Goal: Task Accomplishment & Management: Complete application form

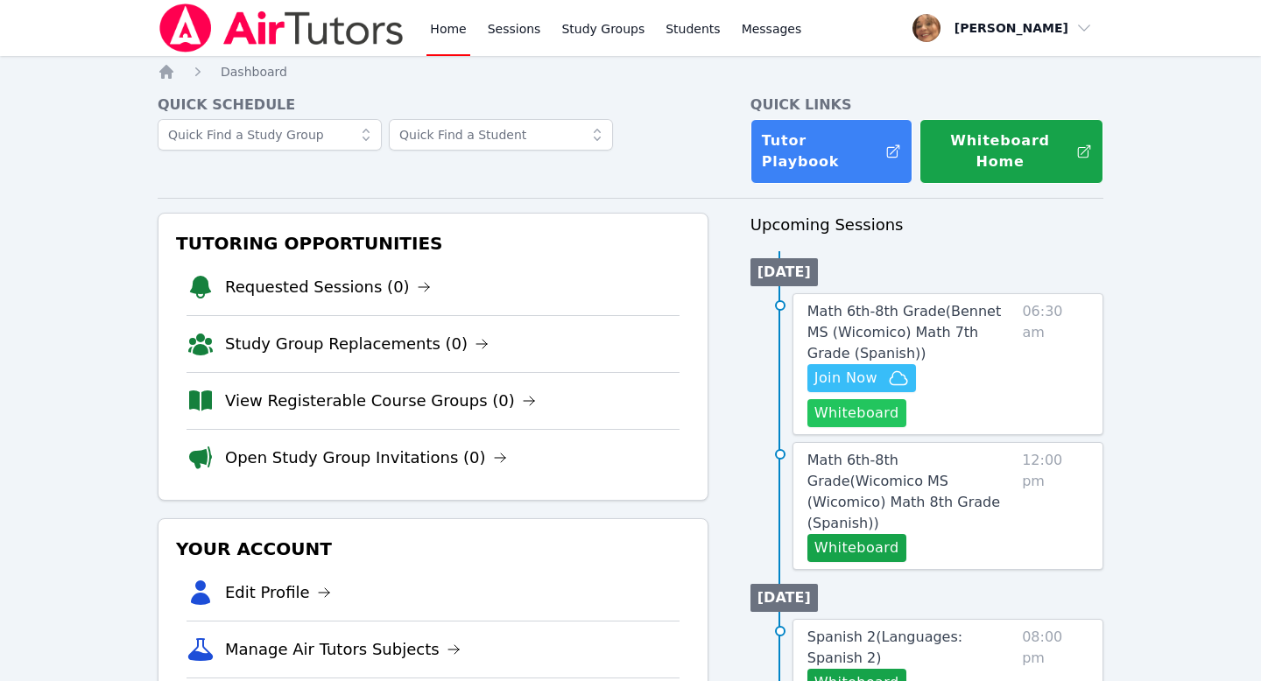
click at [906, 399] on button "Whiteboard" at bounding box center [856, 413] width 99 height 28
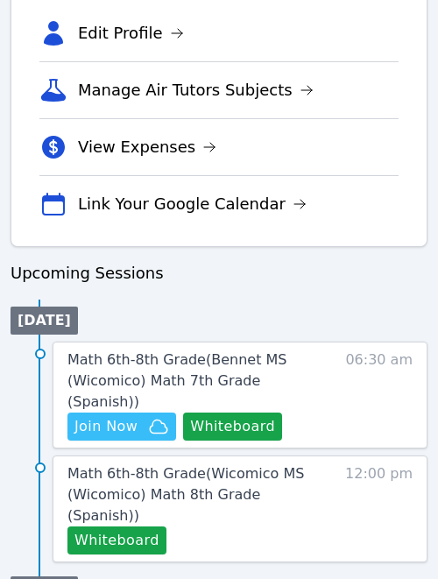
scroll to position [699, 0]
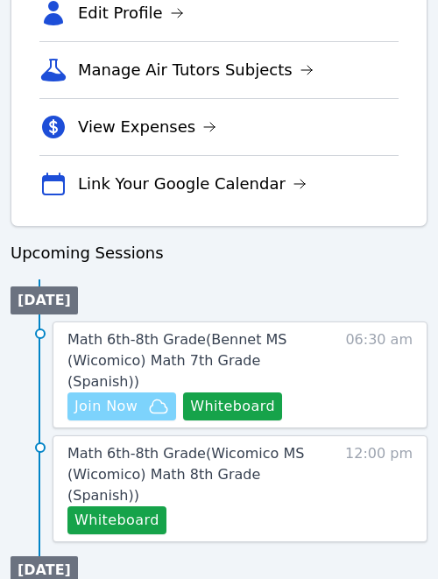
click at [124, 396] on span "Join Now" at bounding box center [105, 406] width 63 height 21
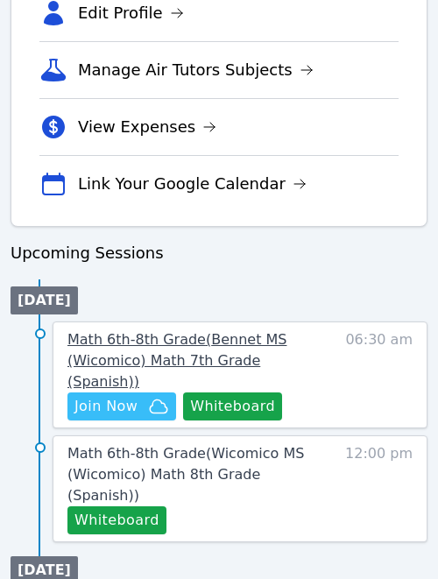
click at [220, 345] on span "Math 6th-8th Grade ( Bennet MS (Wicomico) Math 7th Grade (Spanish) )" at bounding box center [176, 360] width 219 height 59
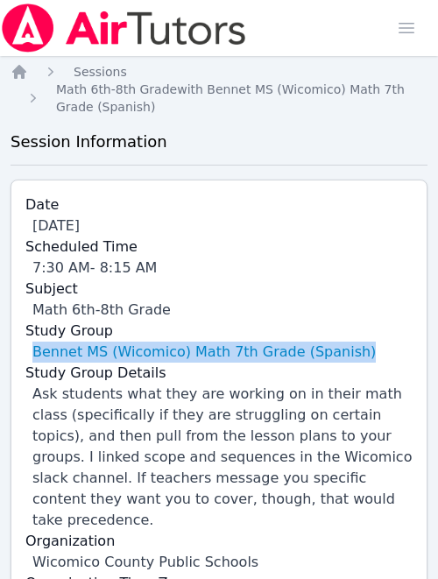
drag, startPoint x: 356, startPoint y: 345, endPoint x: 16, endPoint y: 356, distance: 340.8
click at [16, 356] on div "Date Oct 15, 2025 Scheduled Time 7:30 AM - 8:15 AM Subject Math 6th-8th Grade S…" at bounding box center [219, 404] width 417 height 450
copy link "Bennet MS (Wicomico) Math 7th Grade (Spanish)"
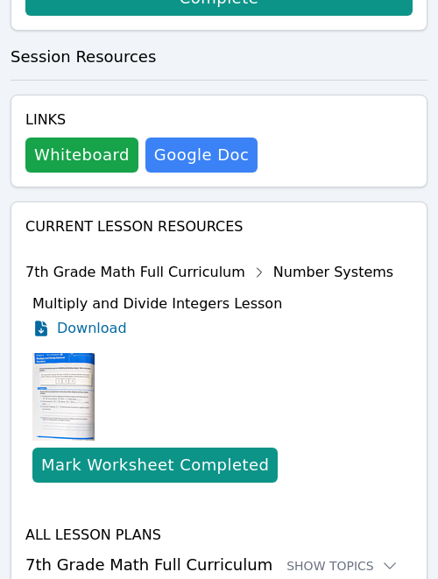
scroll to position [1126, 0]
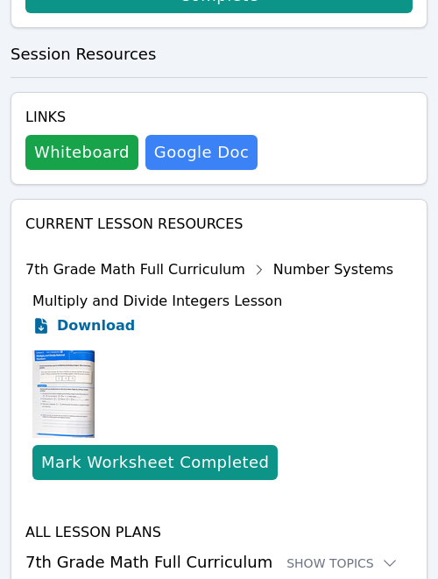
click at [106, 315] on span "Download" at bounding box center [96, 325] width 78 height 21
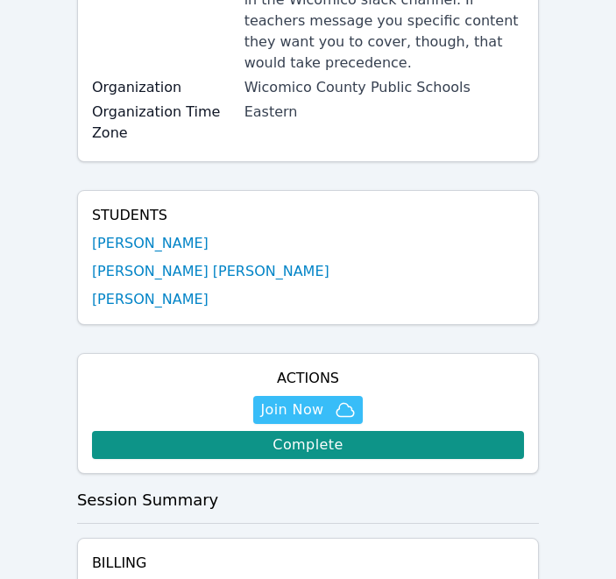
scroll to position [419, 0]
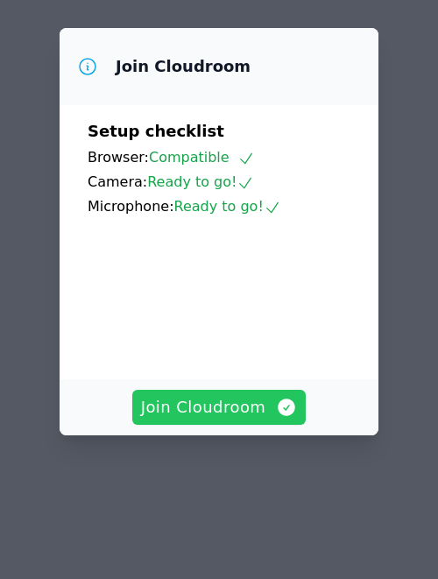
click at [184, 411] on span "Join Cloudroom" at bounding box center [219, 407] width 157 height 25
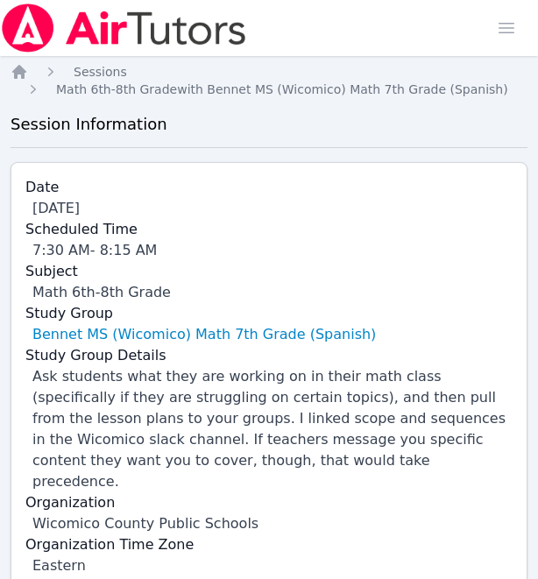
scroll to position [419, 0]
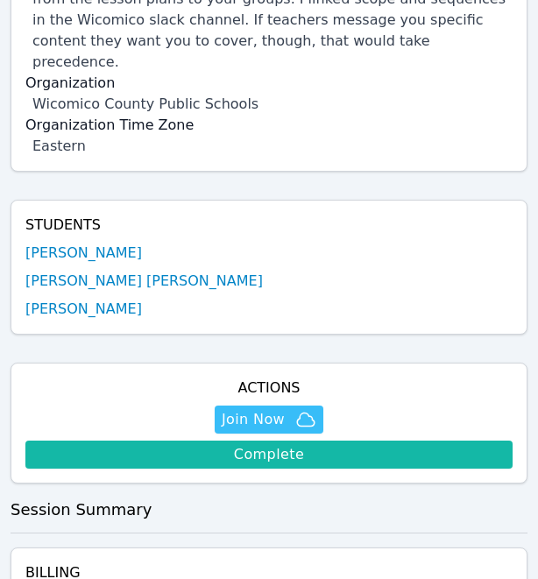
click at [389, 440] on link "Complete" at bounding box center [268, 454] width 487 height 28
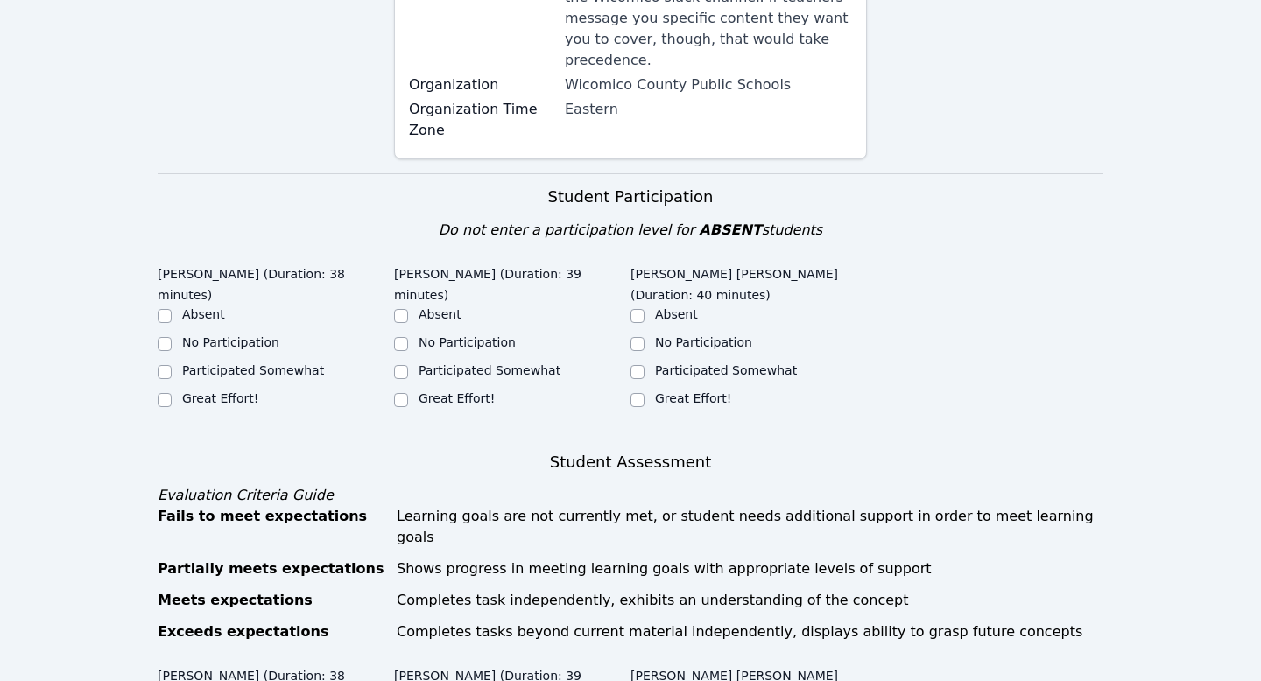
scroll to position [439, 0]
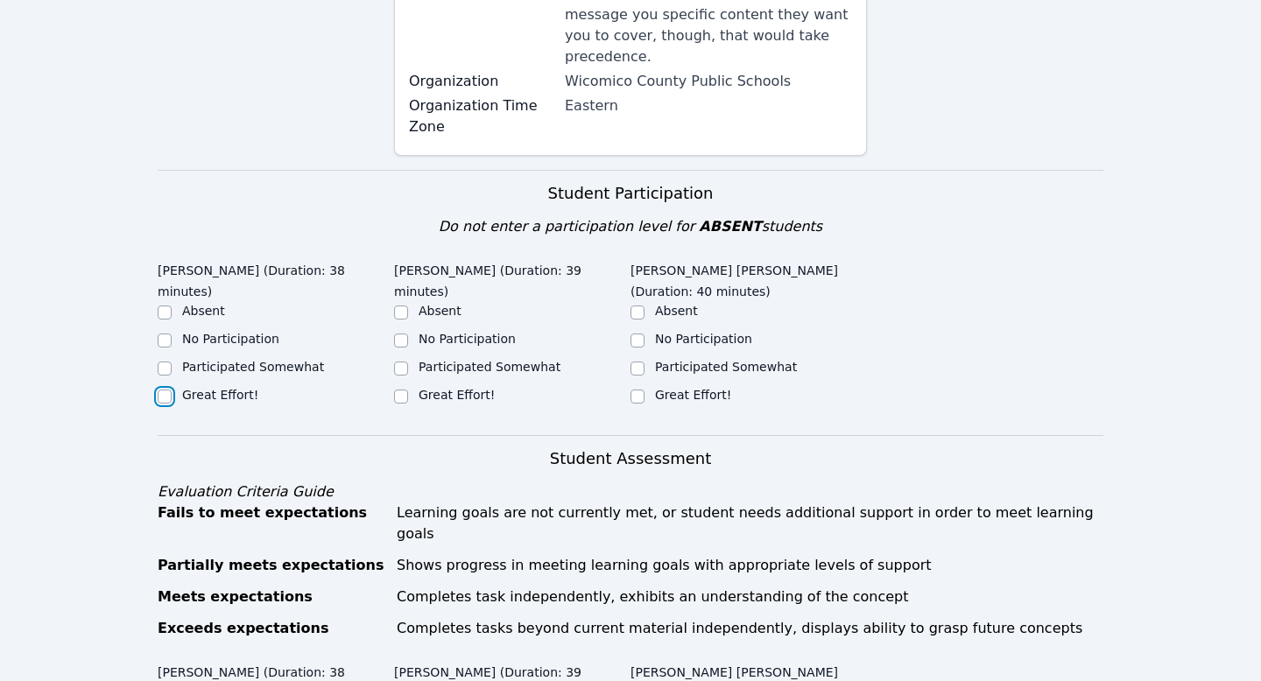
click at [162, 390] on input "Great Effort!" at bounding box center [165, 397] width 14 height 14
checkbox input "true"
click at [401, 390] on input "Great Effort!" at bounding box center [401, 397] width 14 height 14
checkbox input "true"
click at [537, 390] on input "Great Effort!" at bounding box center [637, 397] width 14 height 14
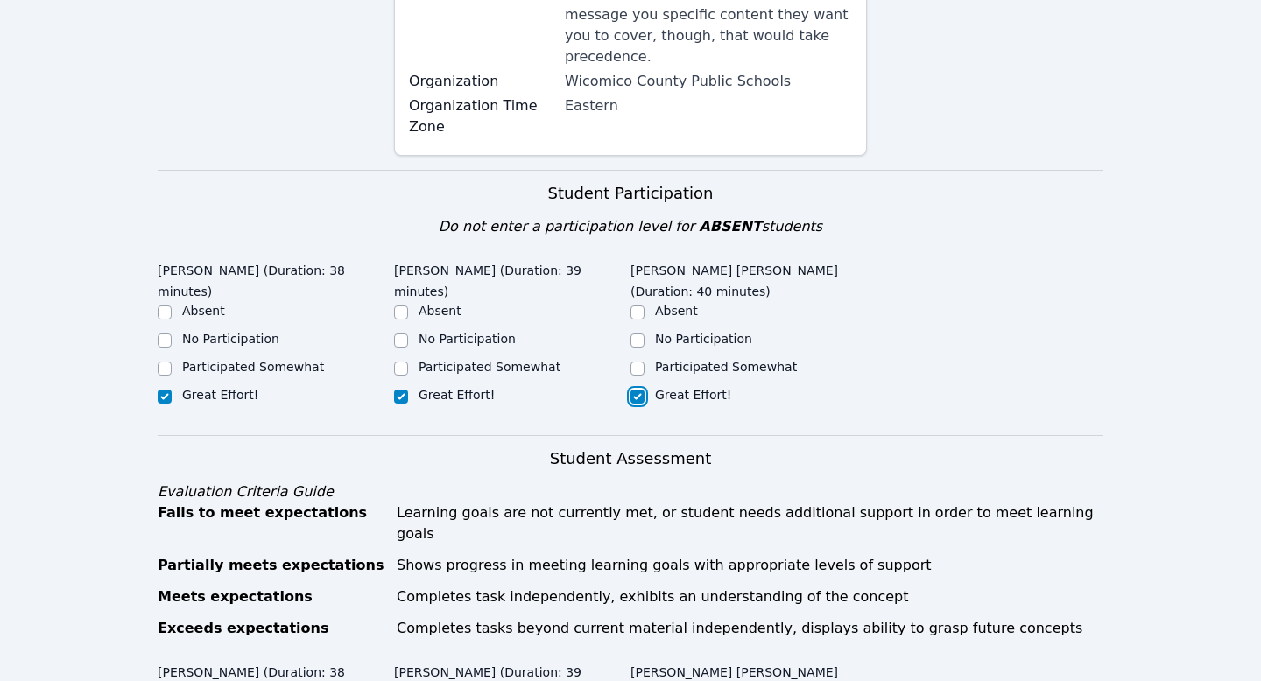
checkbox input "true"
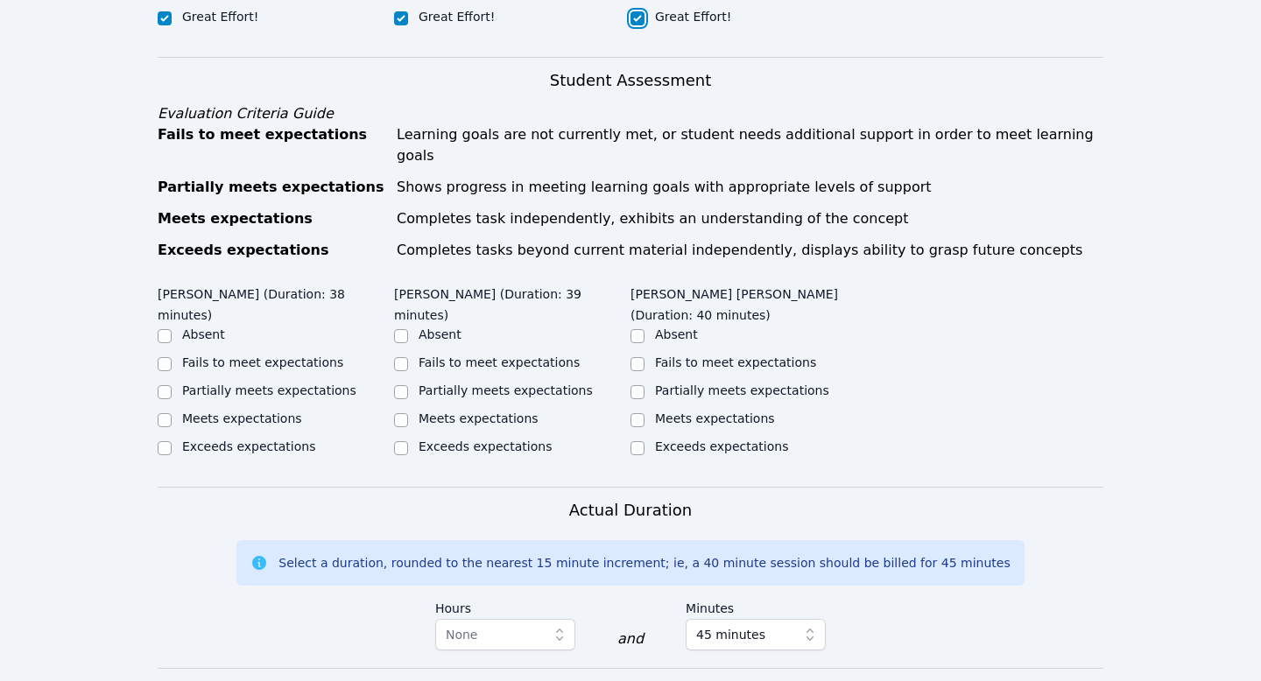
scroll to position [876, 0]
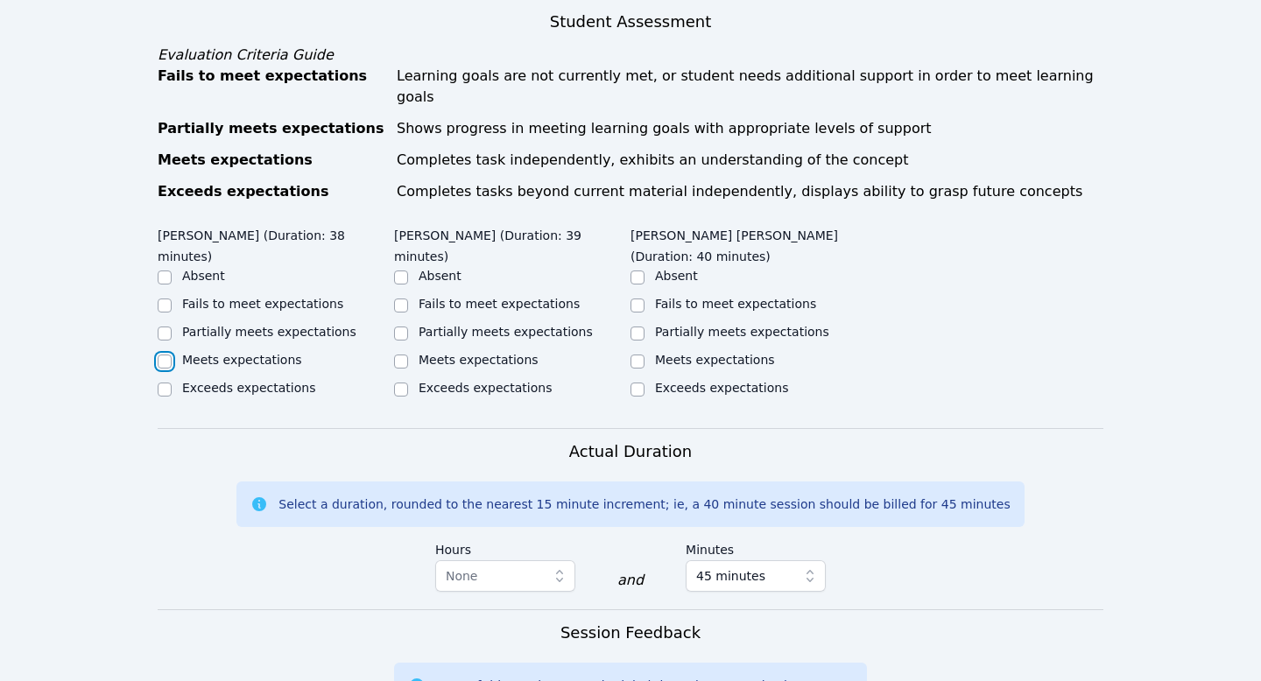
click at [166, 355] on input "Meets expectations" at bounding box center [165, 362] width 14 height 14
checkbox input "true"
click at [402, 355] on input "Meets expectations" at bounding box center [401, 362] width 14 height 14
checkbox input "true"
click at [537, 355] on input "Meets expectations" at bounding box center [637, 362] width 14 height 14
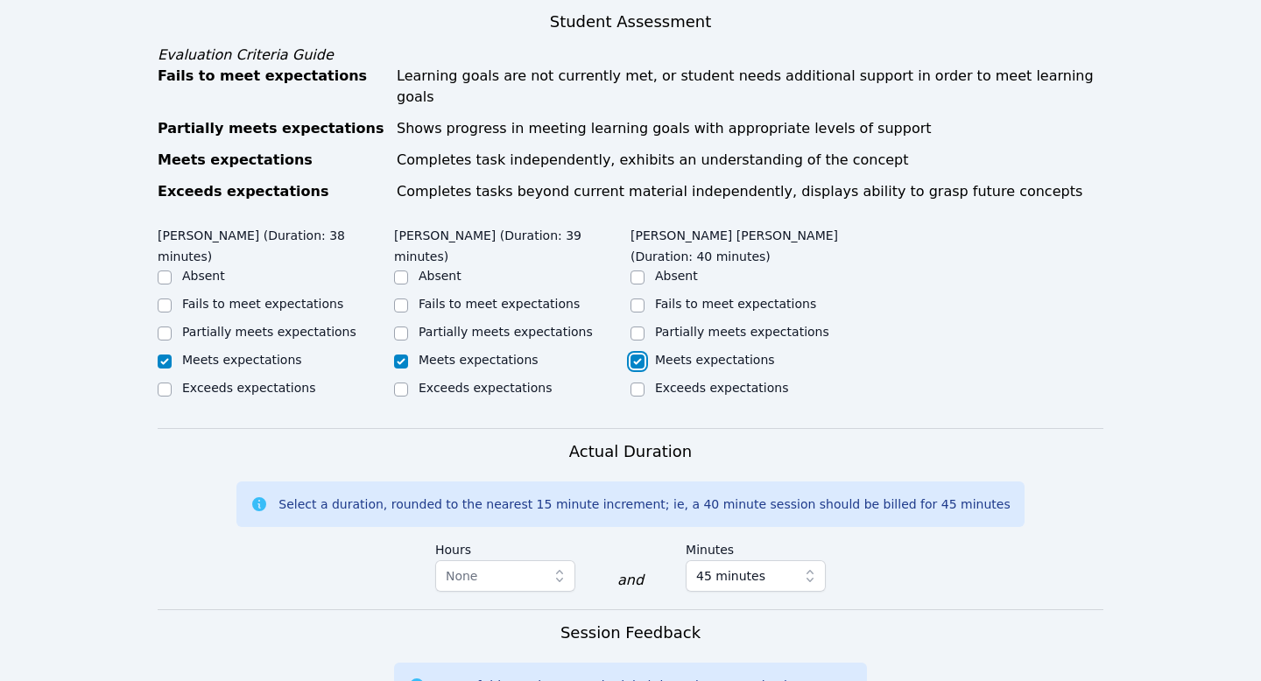
checkbox input "true"
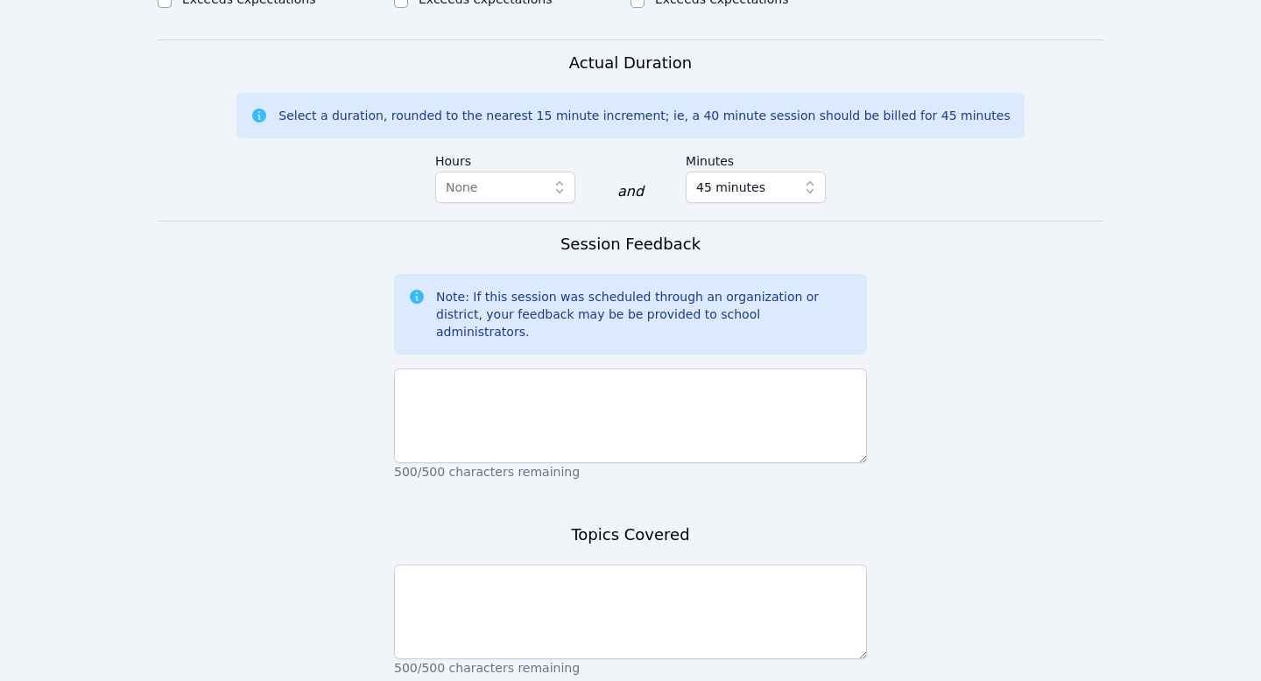
scroll to position [1265, 0]
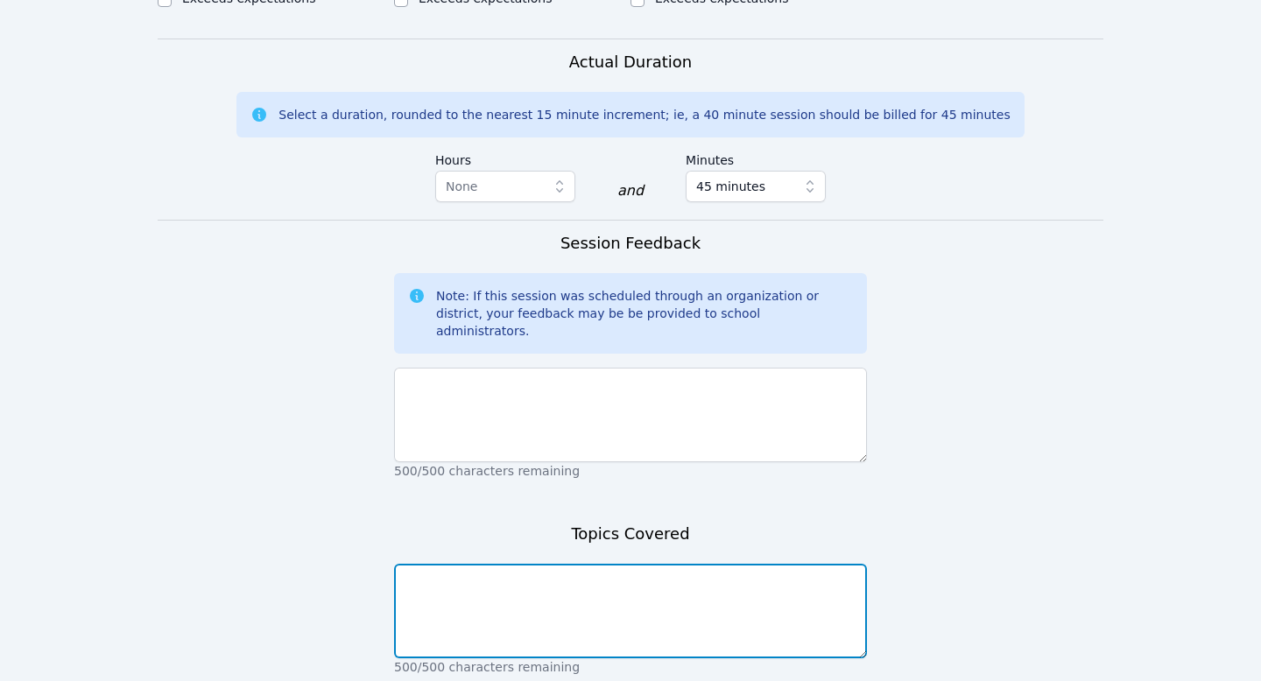
click at [537, 564] on textarea at bounding box center [630, 611] width 473 height 95
type textarea "Multiply and Divide Integers"
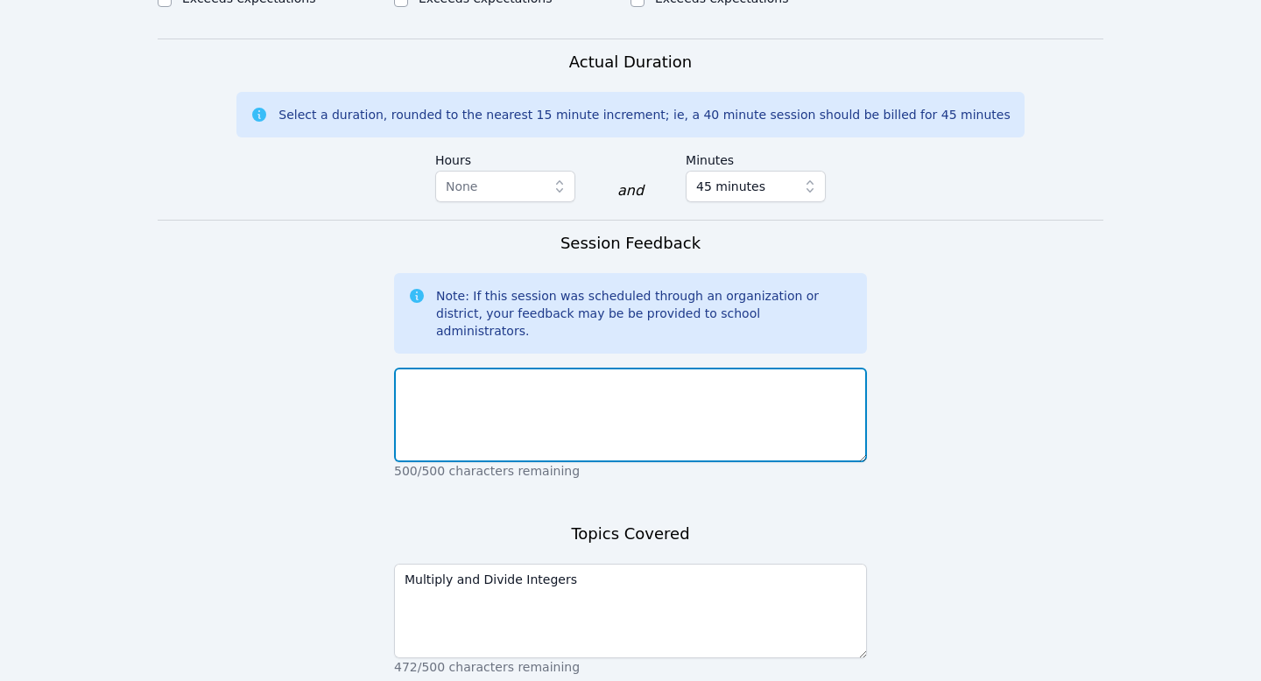
click at [537, 368] on textarea at bounding box center [630, 415] width 473 height 95
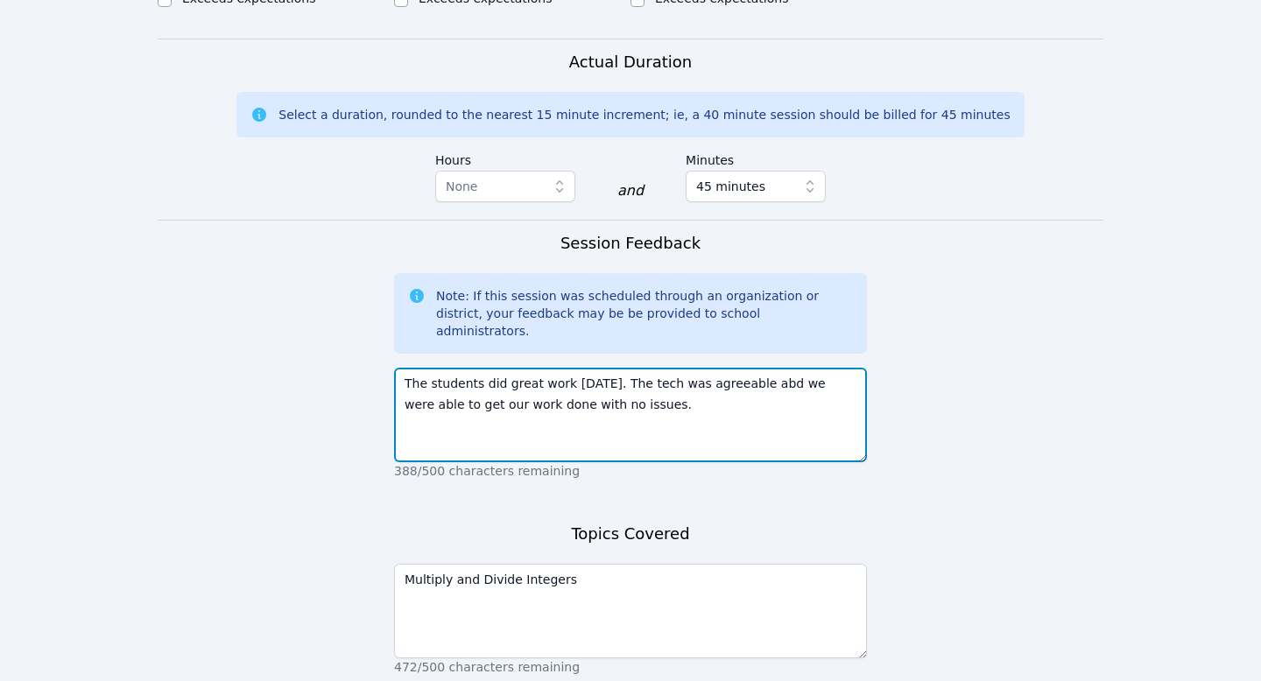
click at [537, 368] on textarea "The students did great work today. The tech was agreeable abd we were able to g…" at bounding box center [630, 415] width 473 height 95
click at [537, 368] on textarea "The students did great work today. The tech was agreeable and we were able to g…" at bounding box center [630, 415] width 473 height 95
type textarea "The students did great work today. The tech was agreeable and we were able to g…"
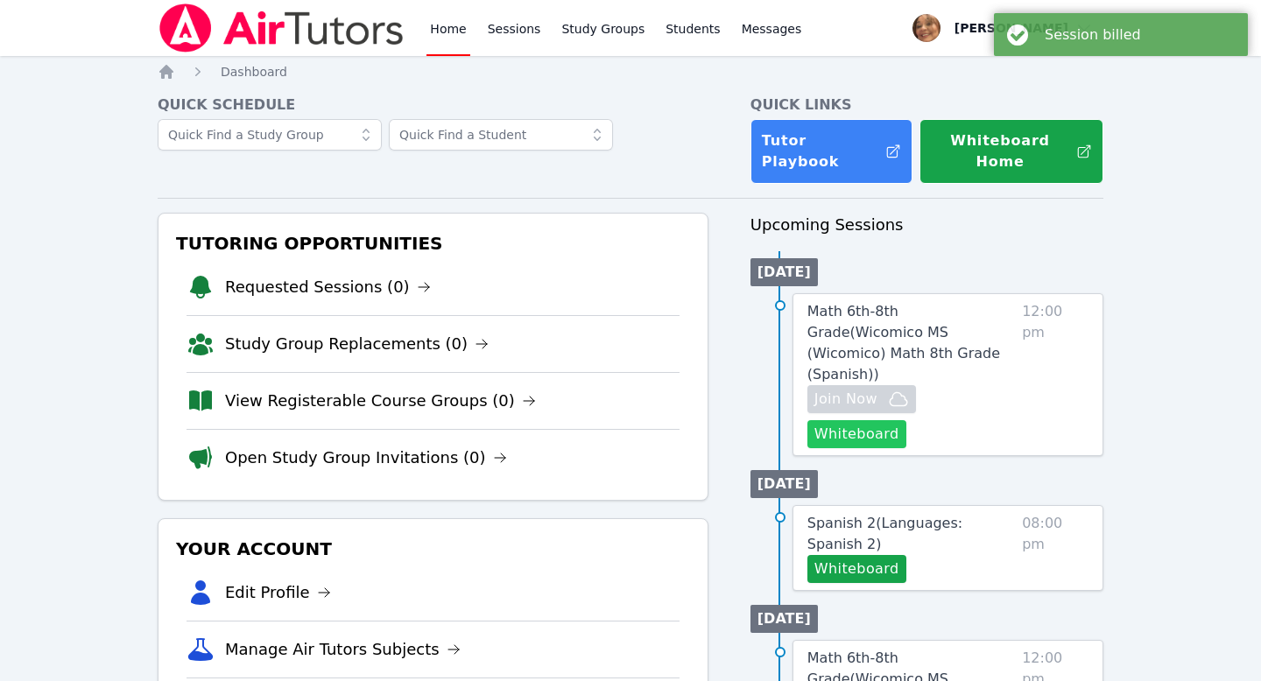
click at [537, 420] on button "Whiteboard" at bounding box center [856, 434] width 99 height 28
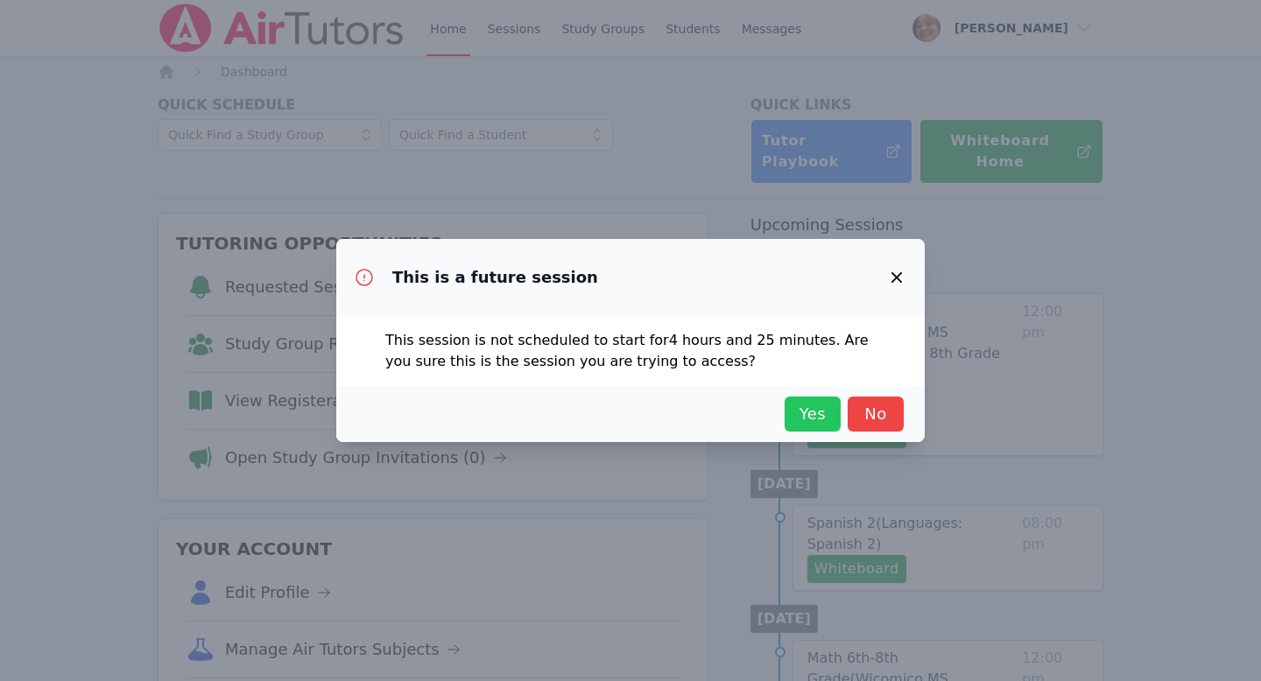
click at [537, 412] on span "Yes" at bounding box center [812, 414] width 39 height 25
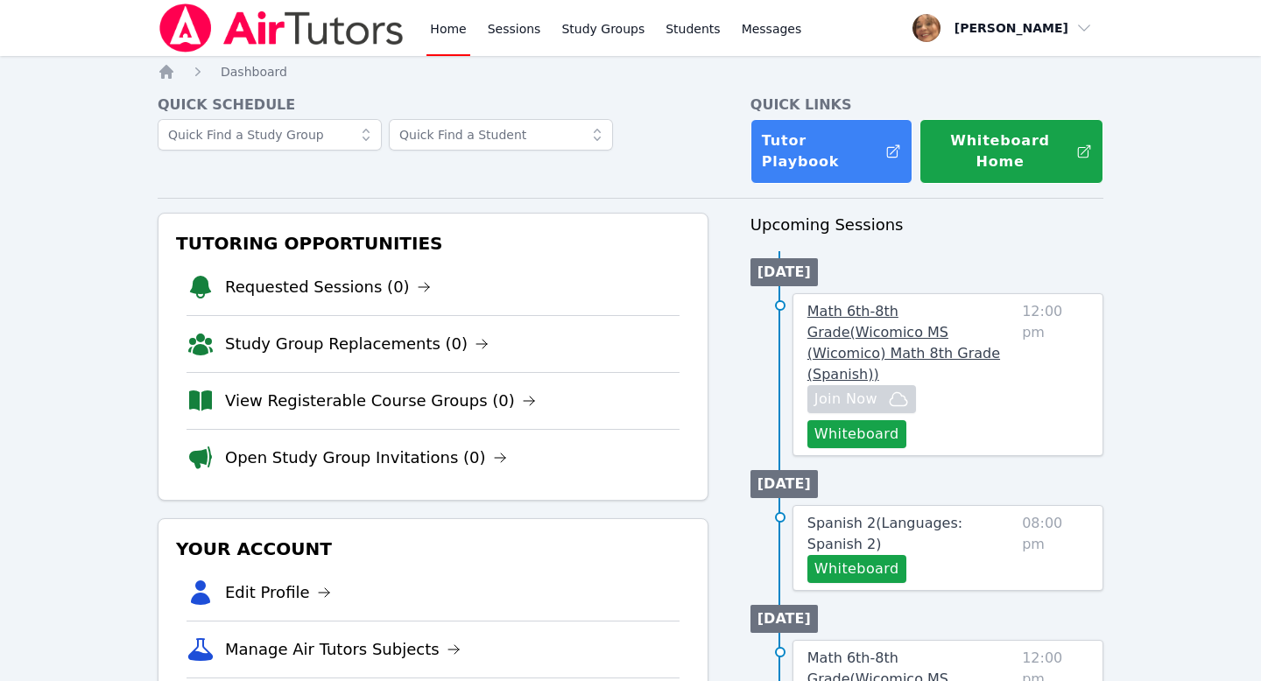
click at [537, 311] on span "Math 6th-8th Grade ( Wicomico MS (Wicomico) Math 8th Grade (Spanish) )" at bounding box center [903, 343] width 193 height 80
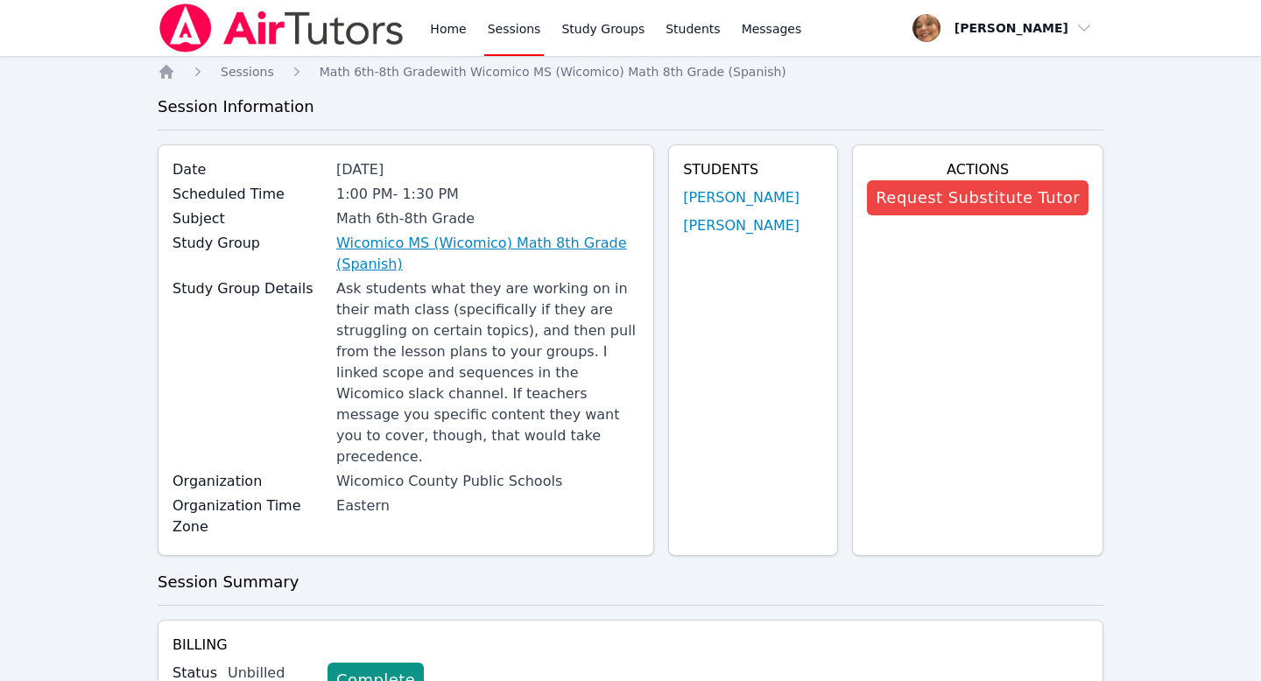
click at [423, 243] on link "Wicomico MS (Wicomico) Math 8th Grade (Spanish)" at bounding box center [487, 254] width 303 height 42
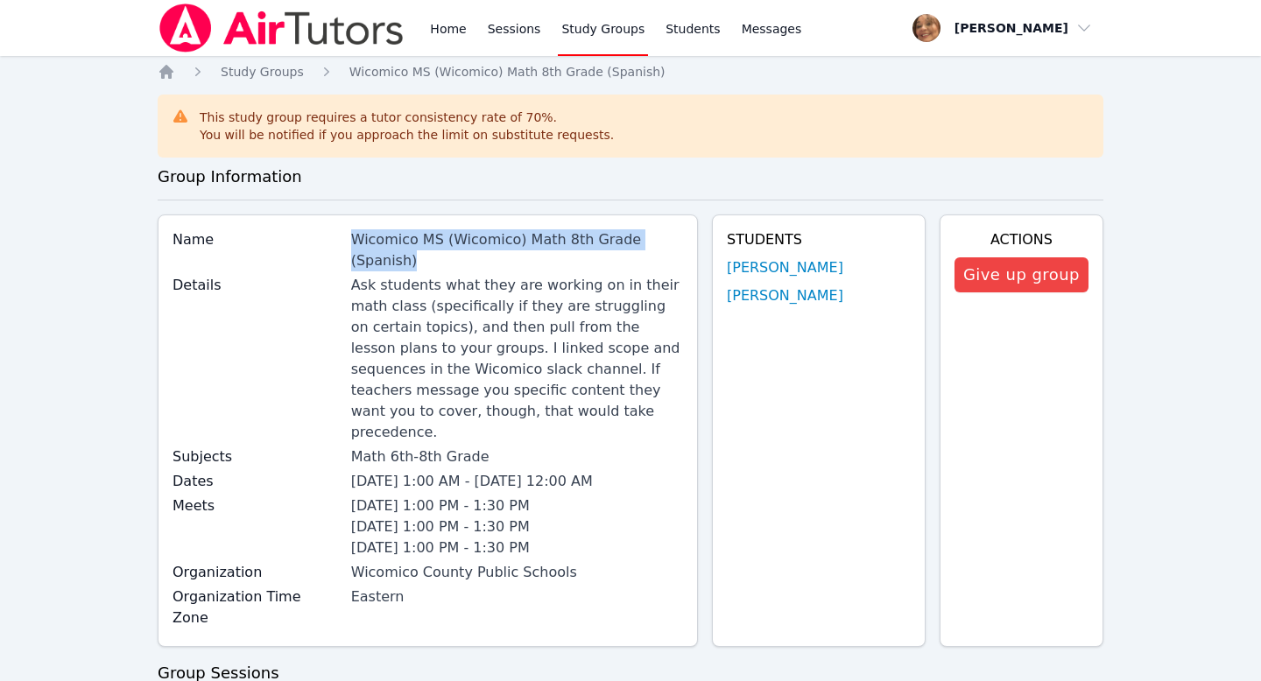
drag, startPoint x: 408, startPoint y: 266, endPoint x: 337, endPoint y: 243, distance: 74.8
click at [337, 243] on div "Name Wicomico MS (Wicomico) Math 8th Grade (Spanish)" at bounding box center [427, 252] width 510 height 46
copy div "Wicomico MS (Wicomico) Math 8th Grade (Spanish)"
click at [392, 71] on span "Wicomico MS (Wicomico) Math 8th Grade (Spanish)" at bounding box center [507, 72] width 316 height 14
click at [287, 74] on span "Study Groups" at bounding box center [262, 72] width 83 height 14
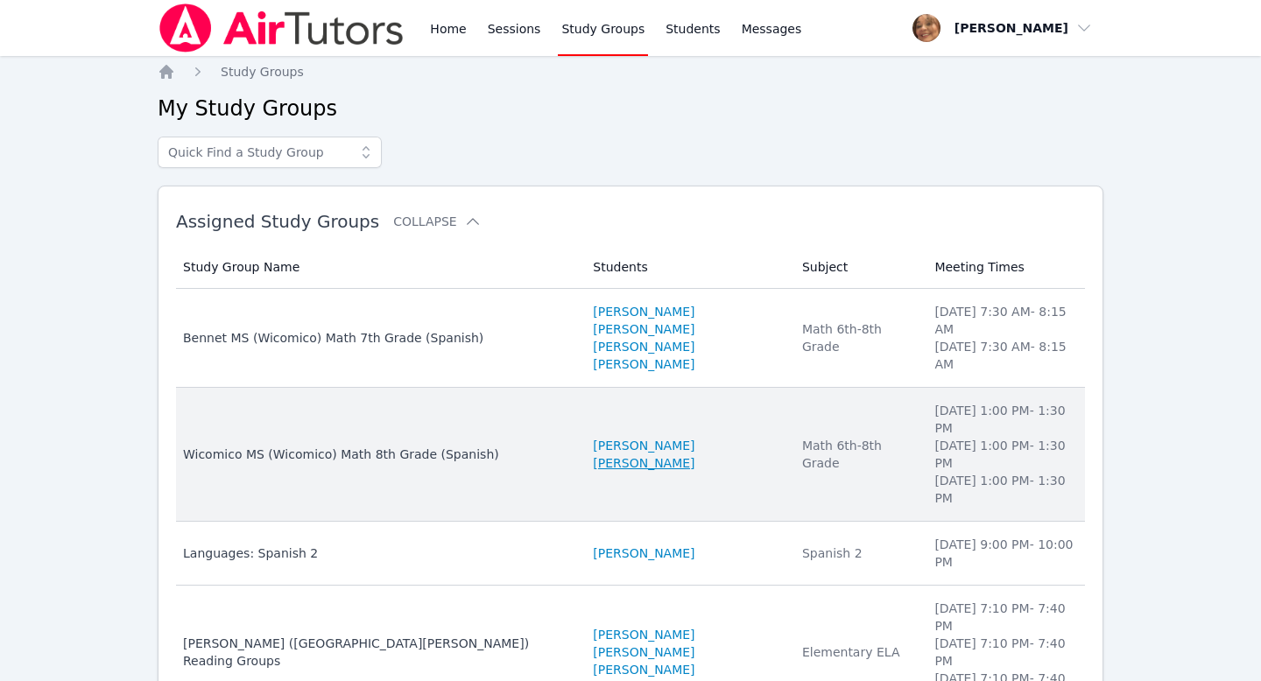
click at [537, 454] on link "Nathaly Banegas Martinez" at bounding box center [644, 463] width 102 height 18
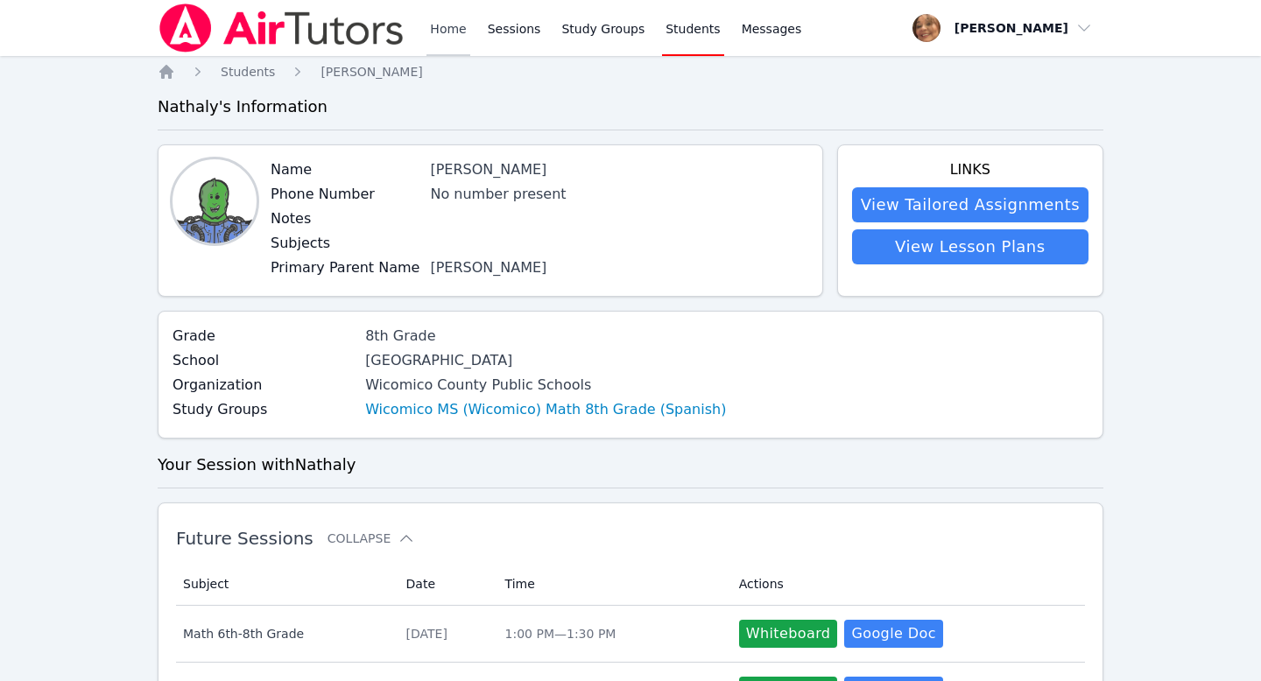
click at [451, 28] on link "Home" at bounding box center [447, 28] width 43 height 56
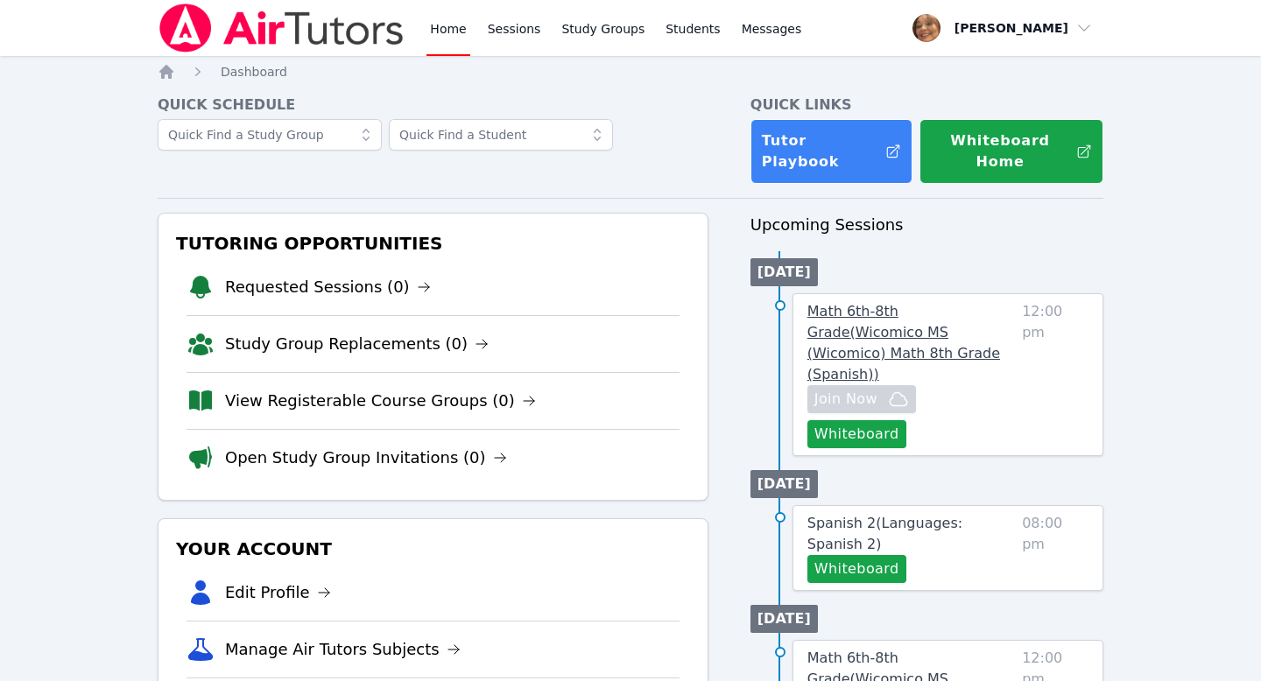
click at [537, 312] on span "Math 6th-8th Grade ( Wicomico MS (Wicomico) Math 8th Grade (Spanish) )" at bounding box center [903, 343] width 193 height 80
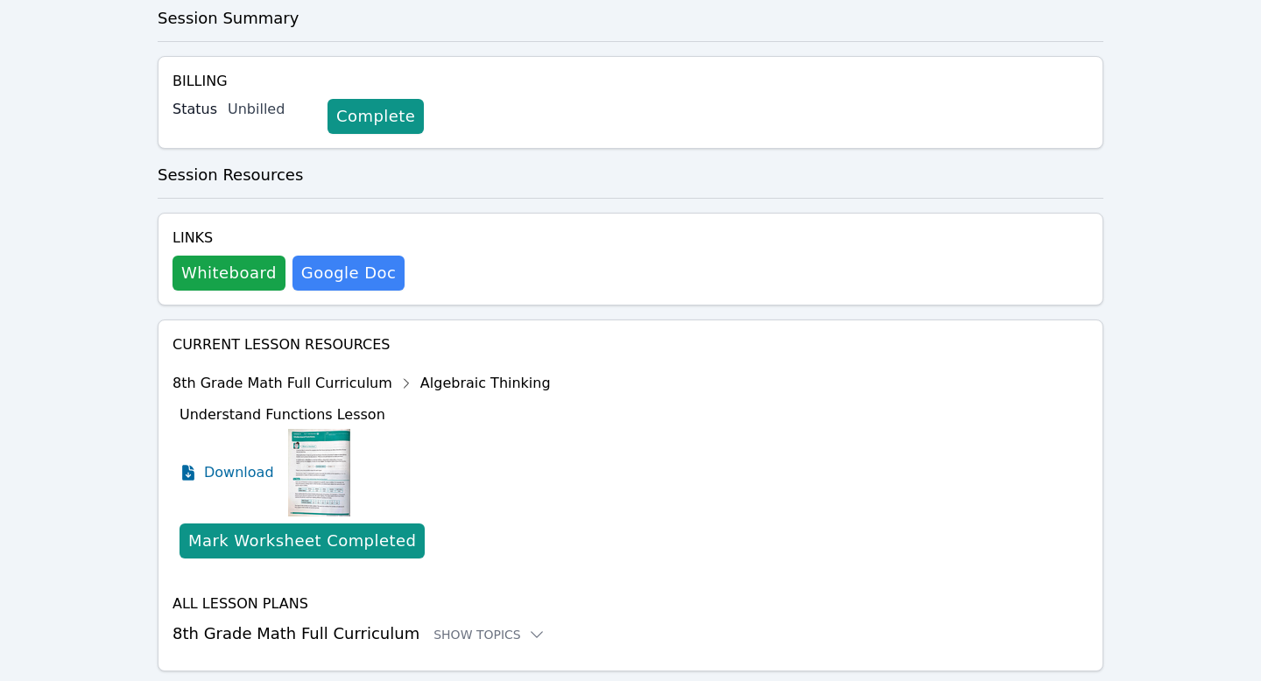
scroll to position [589, 0]
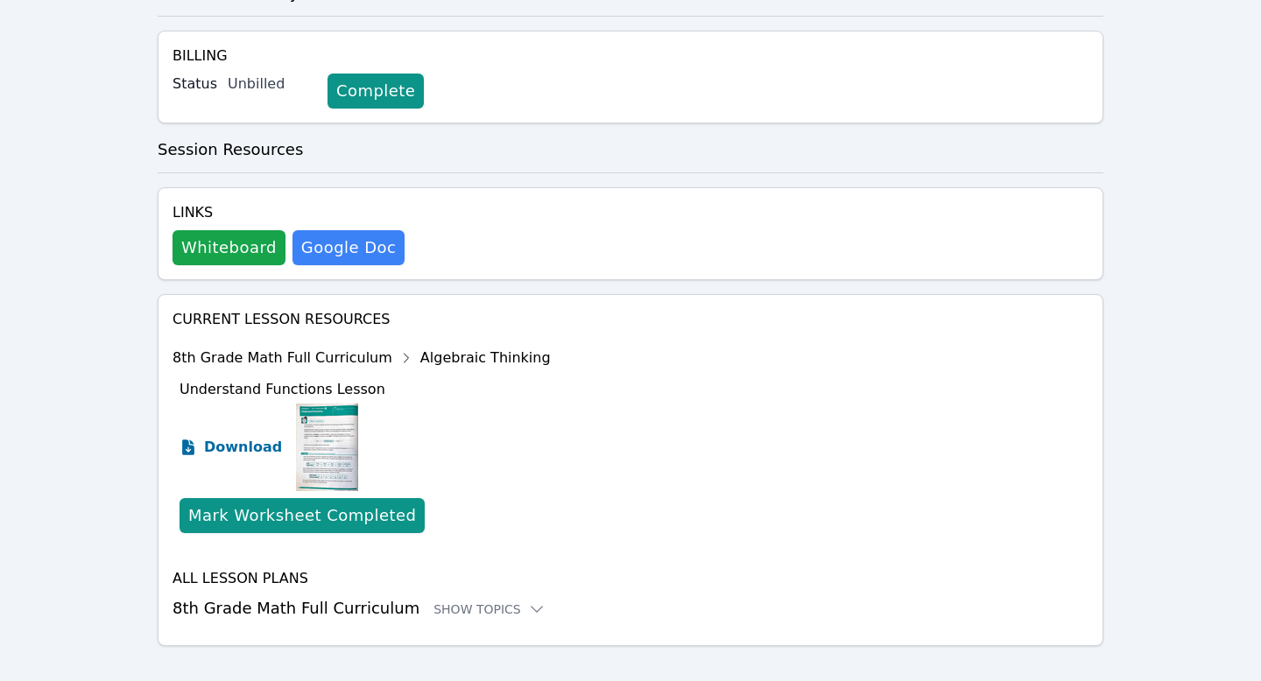
click at [250, 437] on span "Download" at bounding box center [243, 447] width 78 height 21
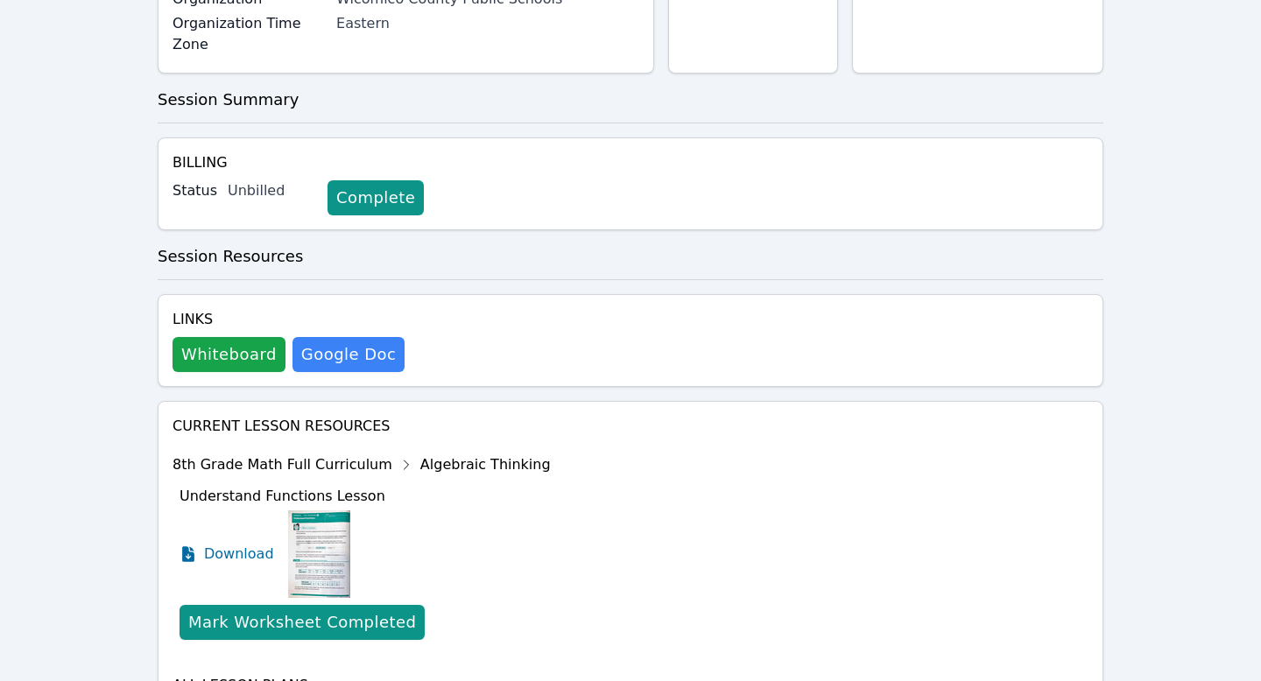
scroll to position [0, 0]
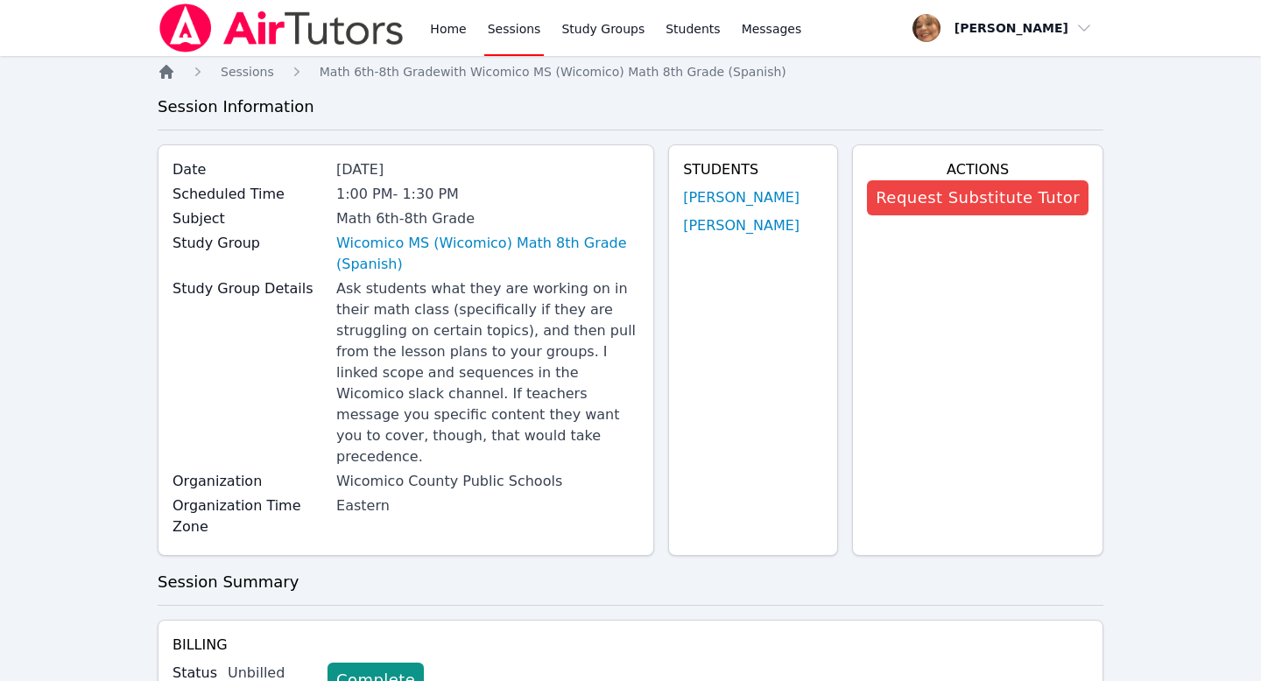
click at [162, 74] on icon "Breadcrumb" at bounding box center [166, 72] width 14 height 14
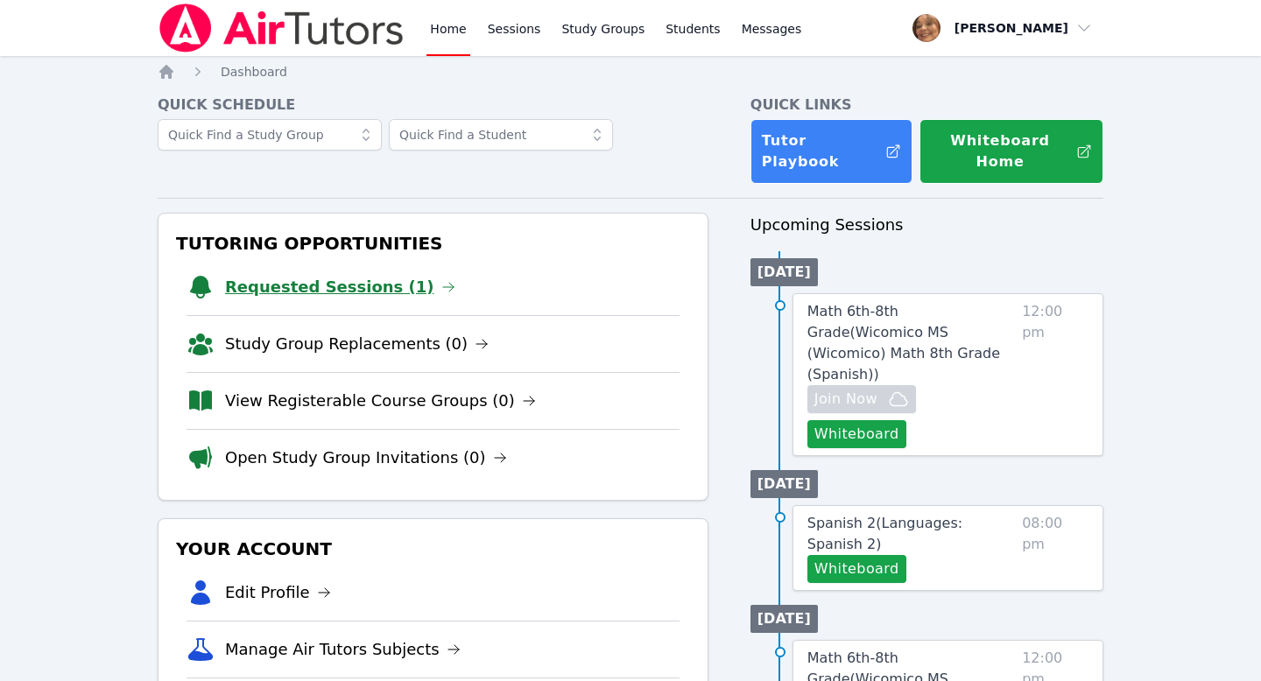
click at [377, 275] on link "Requested Sessions (1)" at bounding box center [340, 287] width 230 height 25
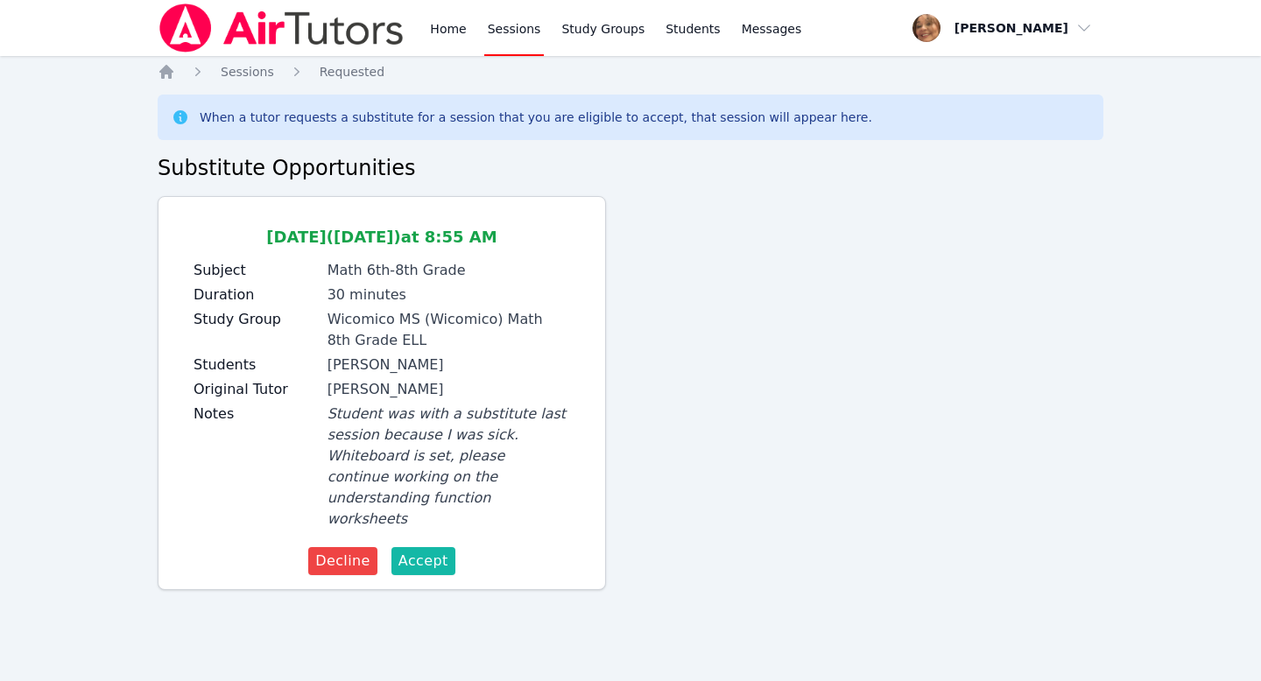
click at [428, 551] on span "Accept" at bounding box center [423, 561] width 50 height 21
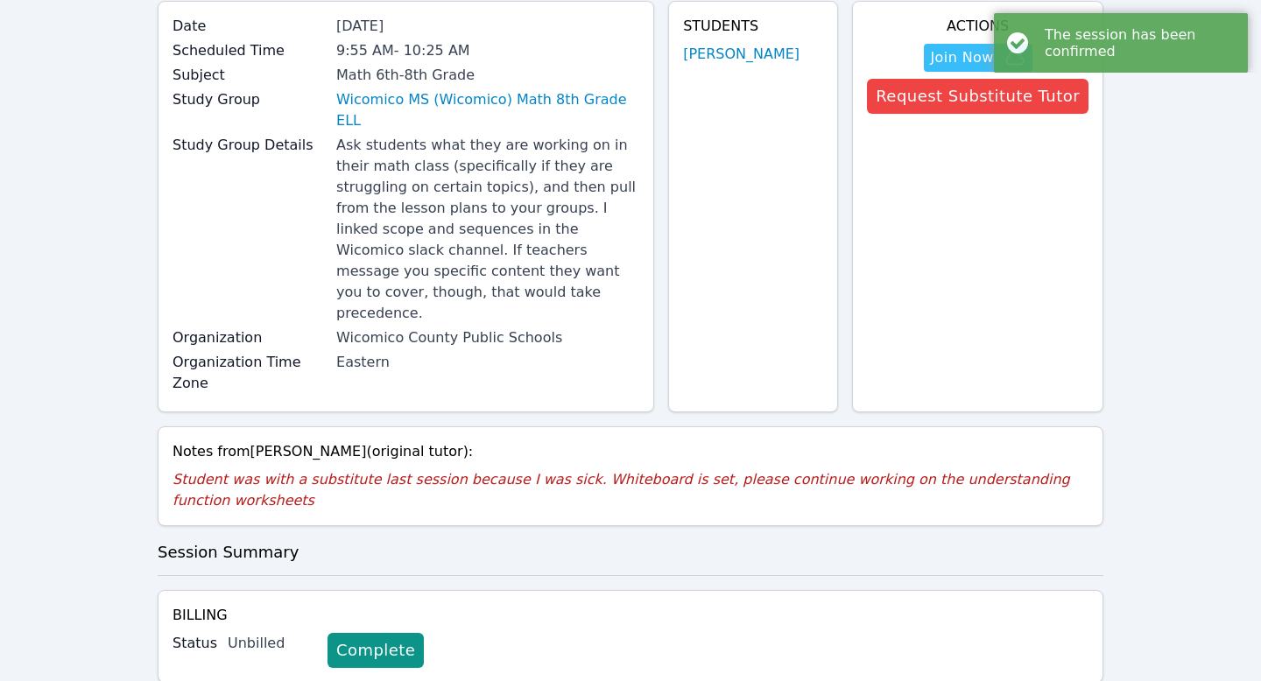
scroll to position [143, 0]
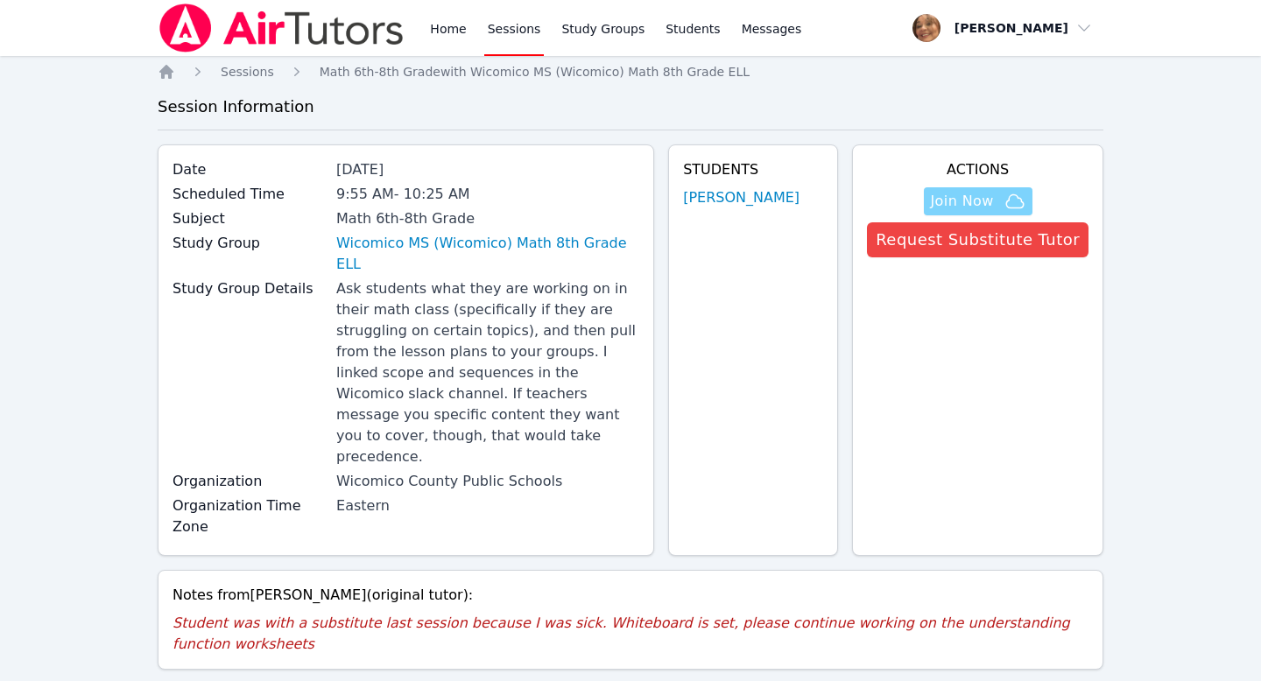
click at [962, 203] on span "Join Now" at bounding box center [962, 201] width 63 height 21
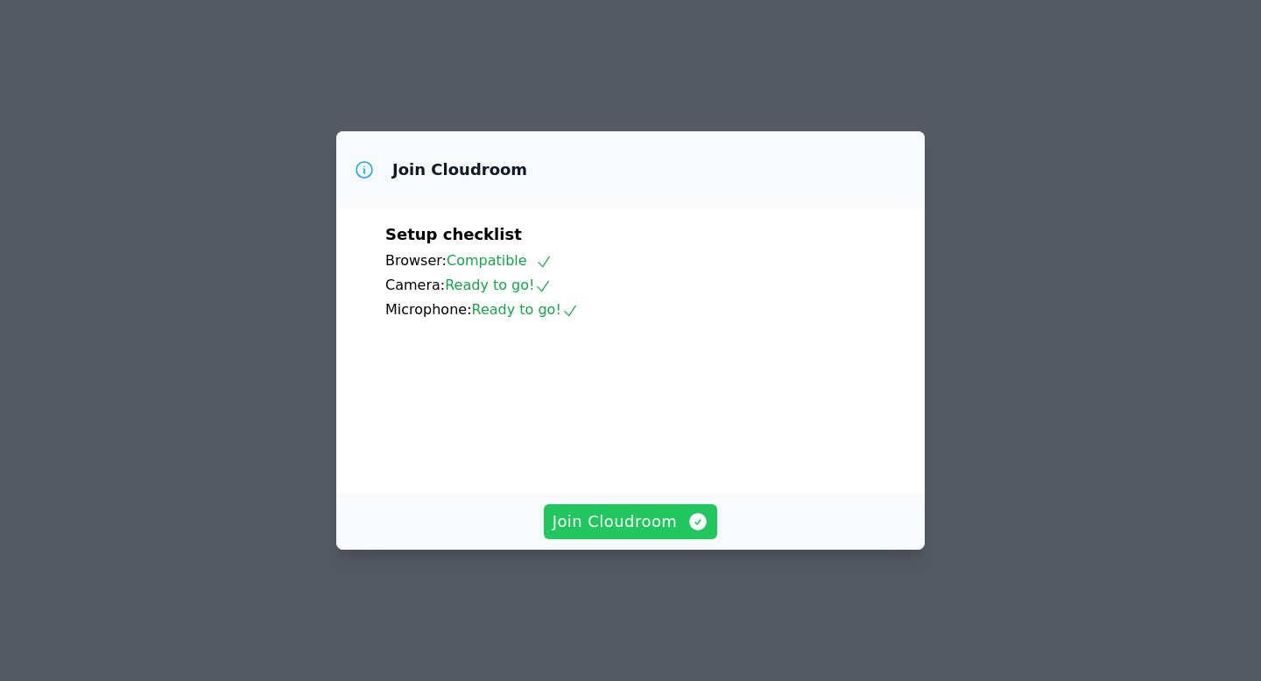
click at [655, 534] on span "Join Cloudroom" at bounding box center [631, 522] width 157 height 25
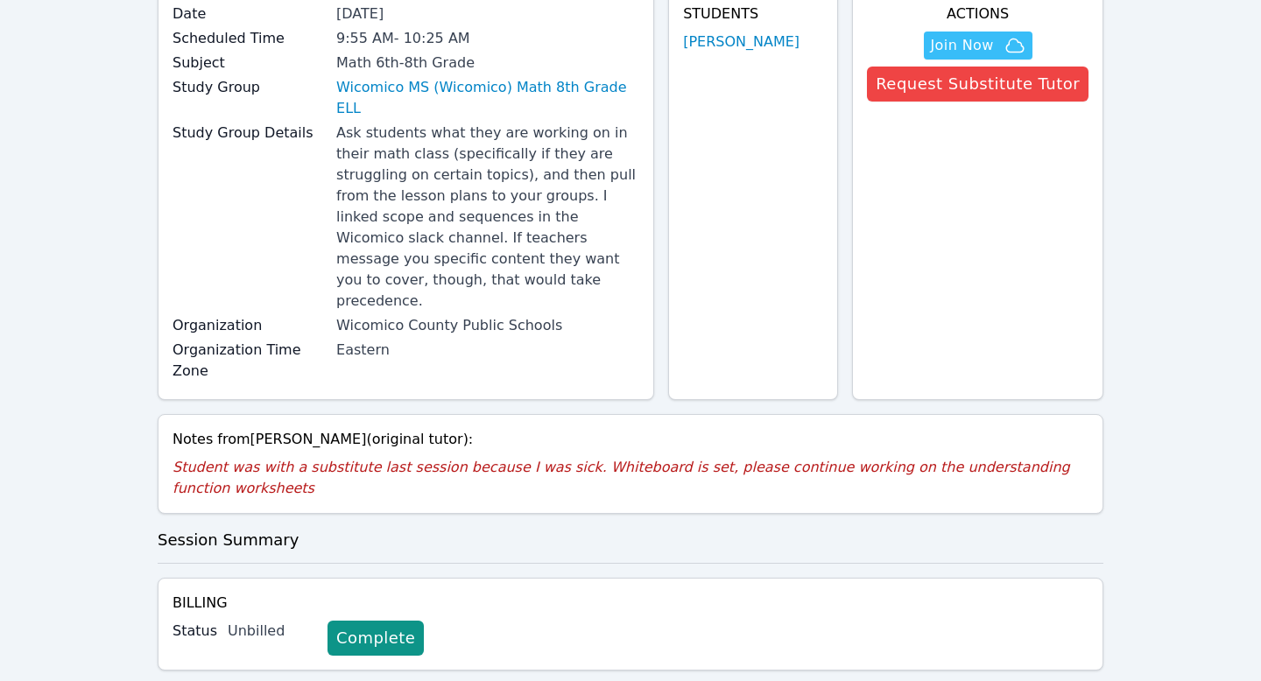
scroll to position [165, 0]
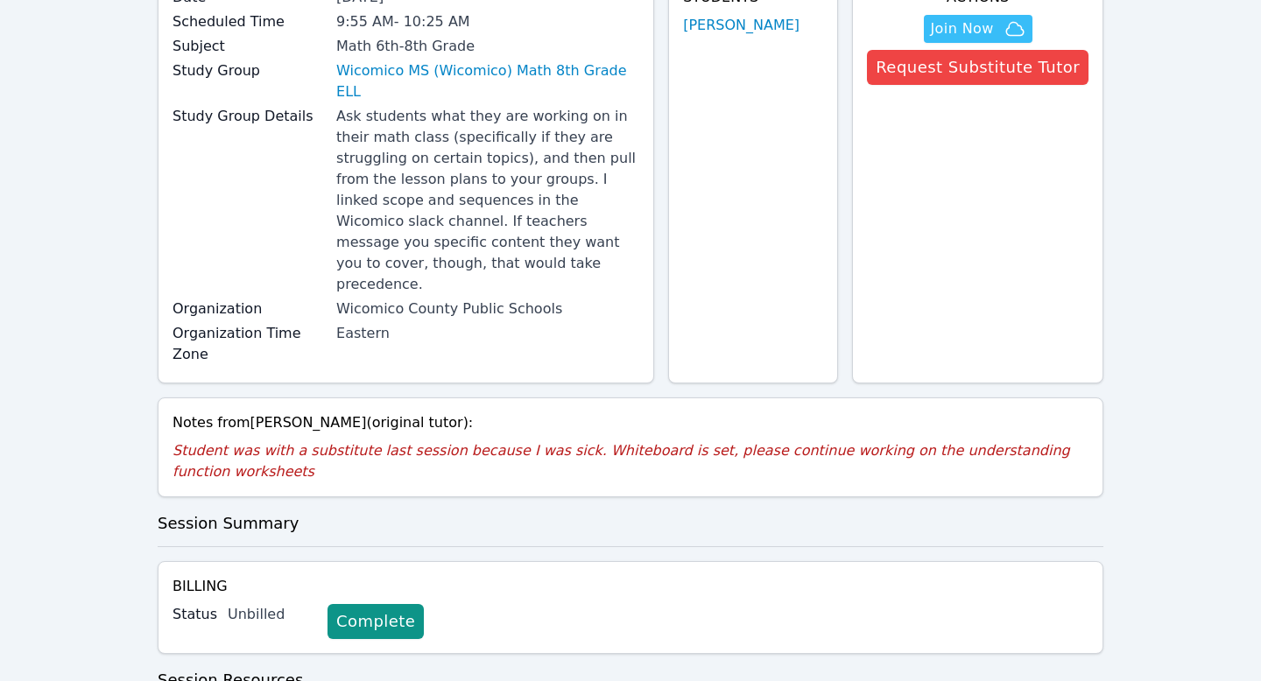
scroll to position [304, 0]
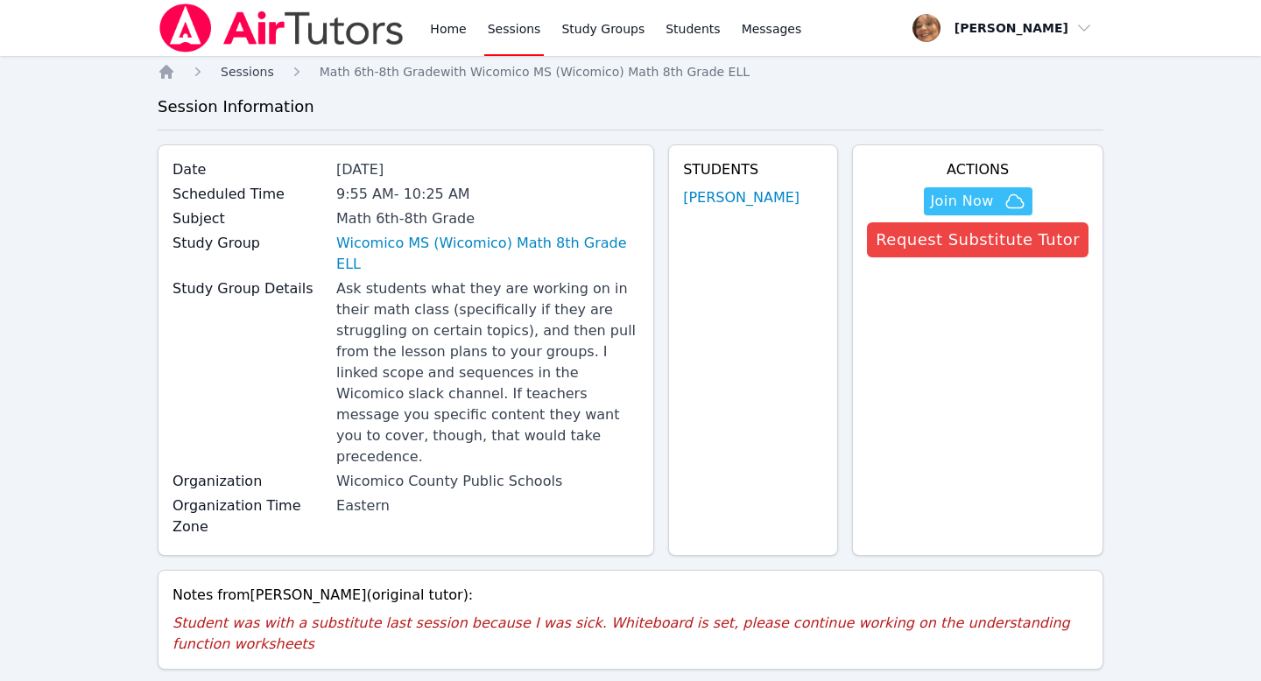
click at [259, 69] on span "Sessions" at bounding box center [247, 72] width 53 height 14
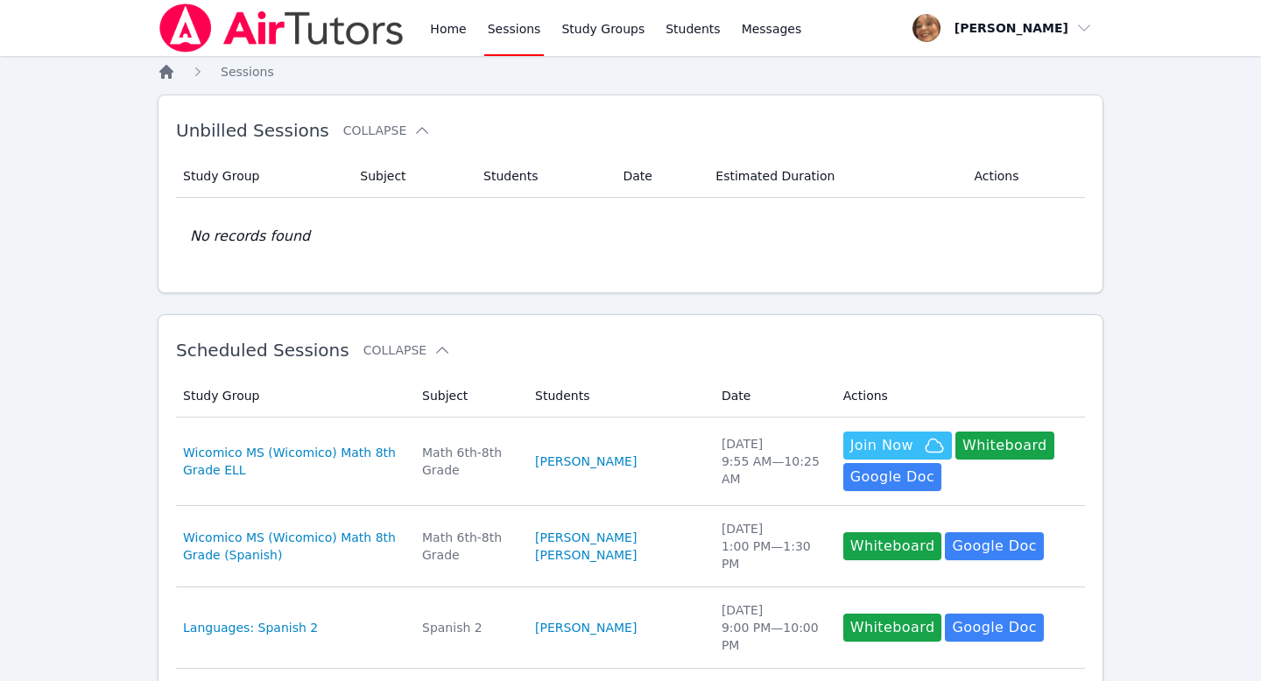
click at [166, 74] on icon "Breadcrumb" at bounding box center [166, 72] width 14 height 14
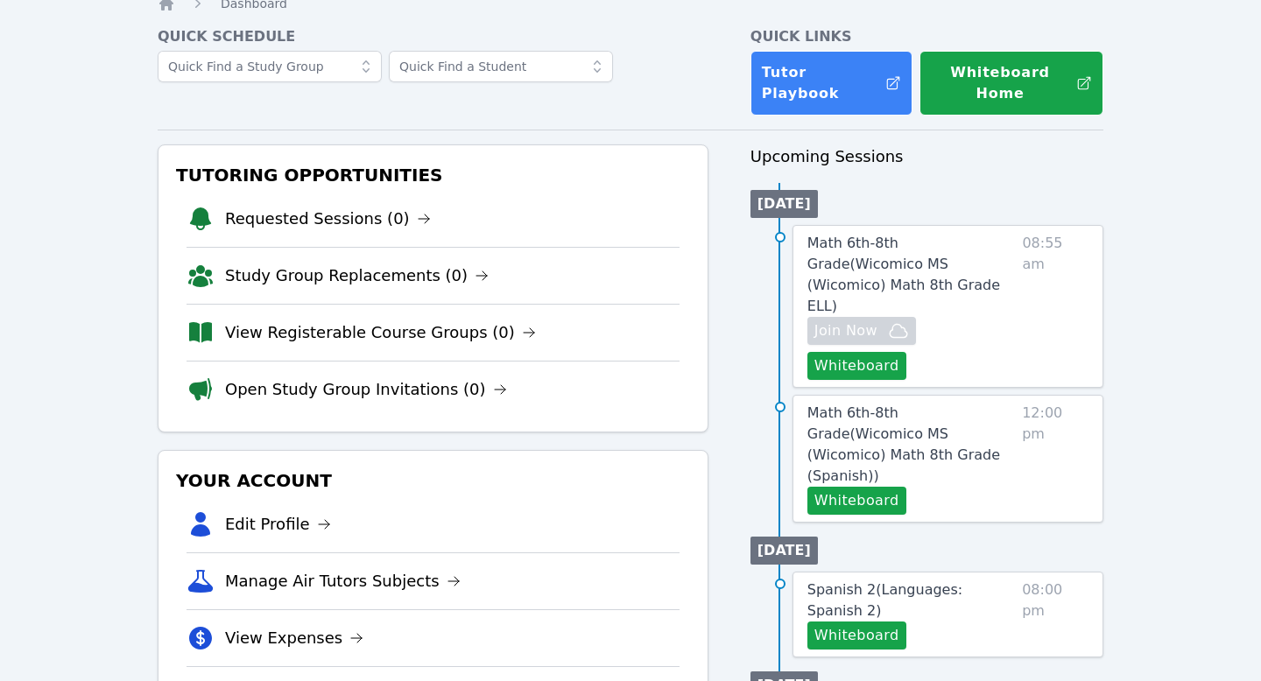
scroll to position [69, 0]
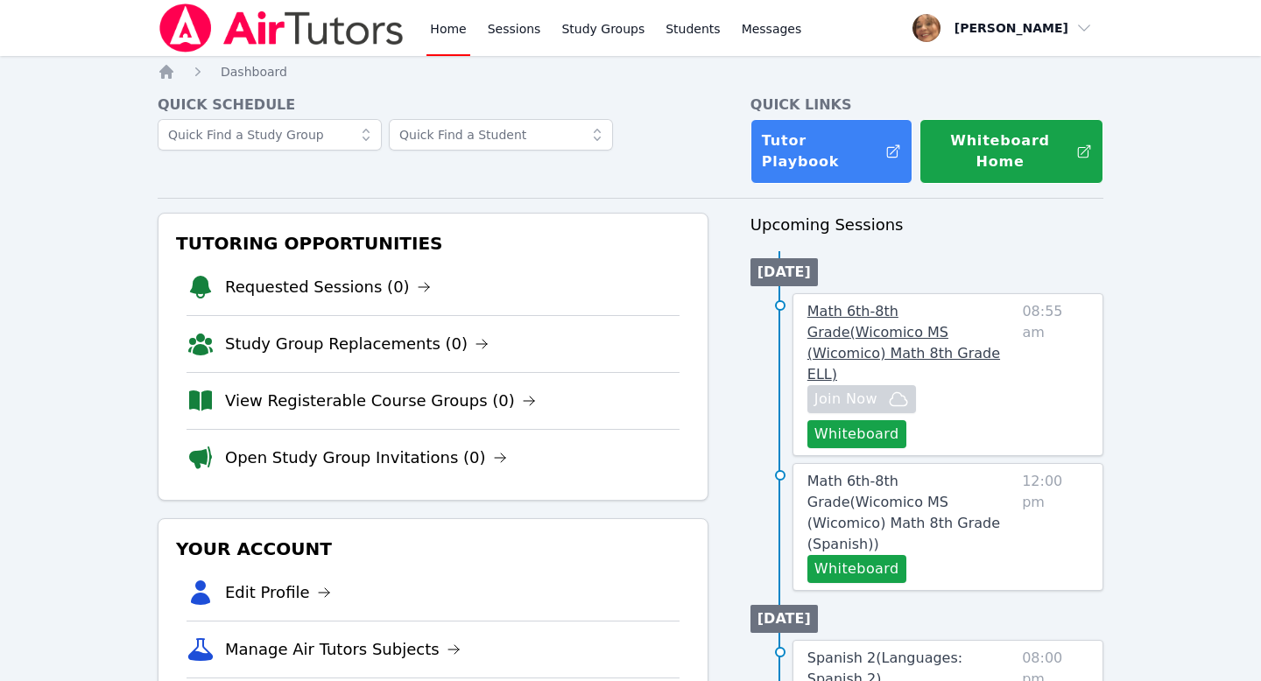
click at [902, 301] on link "Math 6th-8th Grade ( Wicomico MS (Wicomico) Math 8th Grade ELL )" at bounding box center [911, 343] width 208 height 84
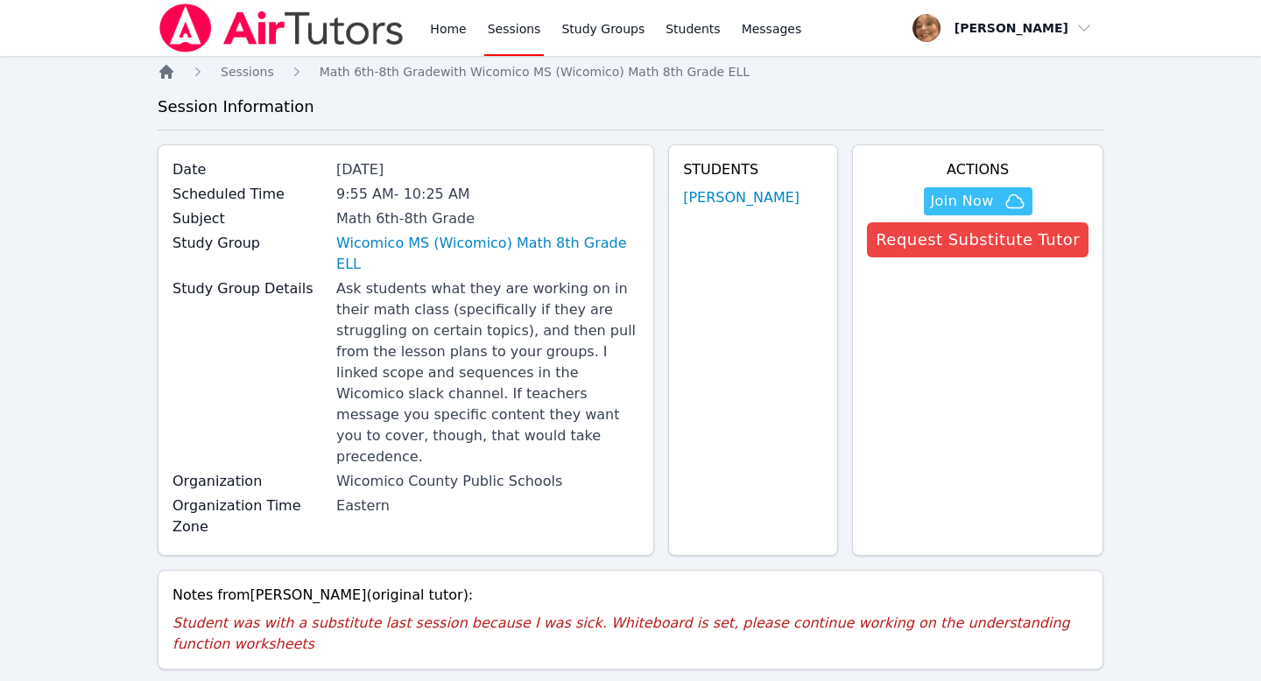
click at [164, 69] on icon "Breadcrumb" at bounding box center [166, 72] width 14 height 14
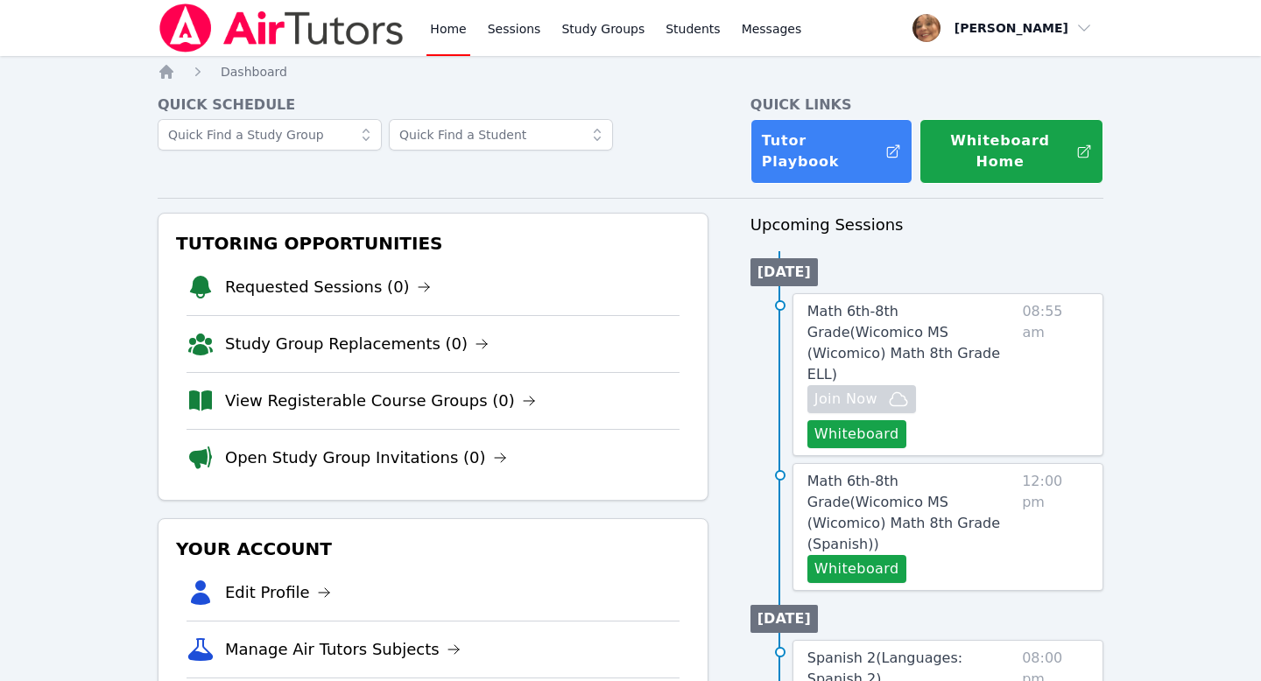
click at [987, 138] on button "Whiteboard Home" at bounding box center [1011, 151] width 184 height 65
click at [906, 420] on button "Whiteboard" at bounding box center [856, 434] width 99 height 28
click at [537, 303] on span "Math 6th-8th Grade ( Wicomico MS (Wicomico) Math 8th Grade ELL )" at bounding box center [903, 343] width 193 height 80
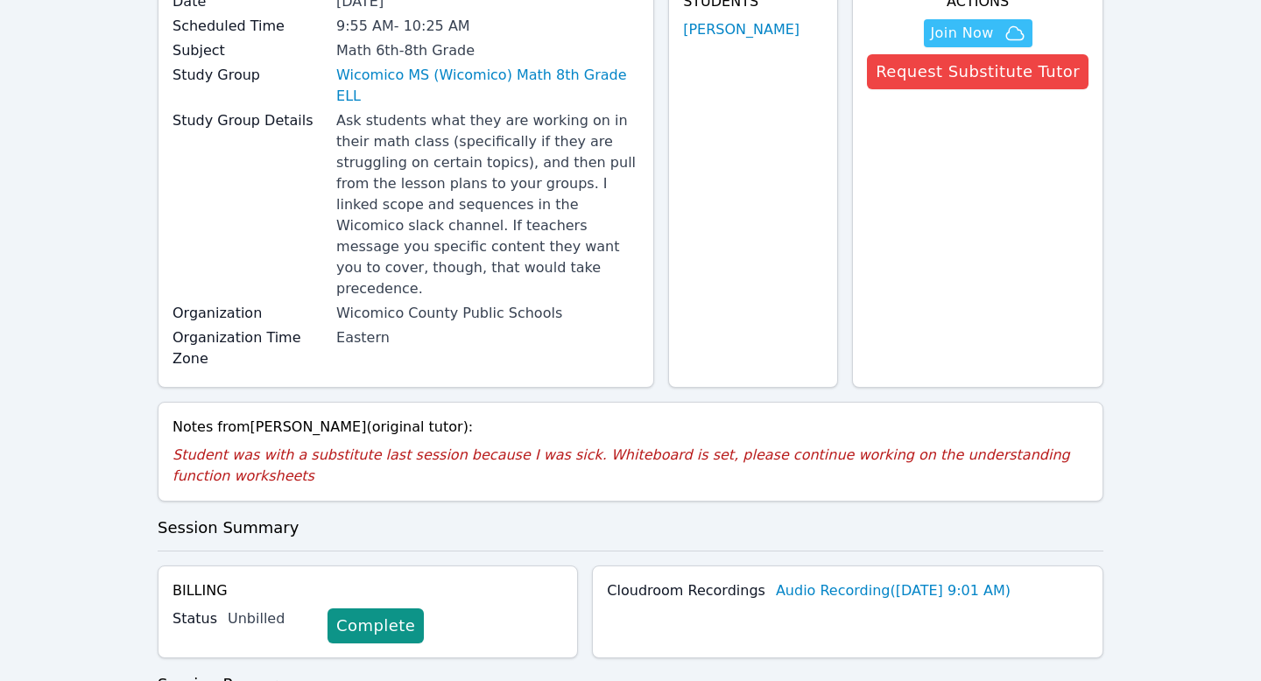
scroll to position [42, 0]
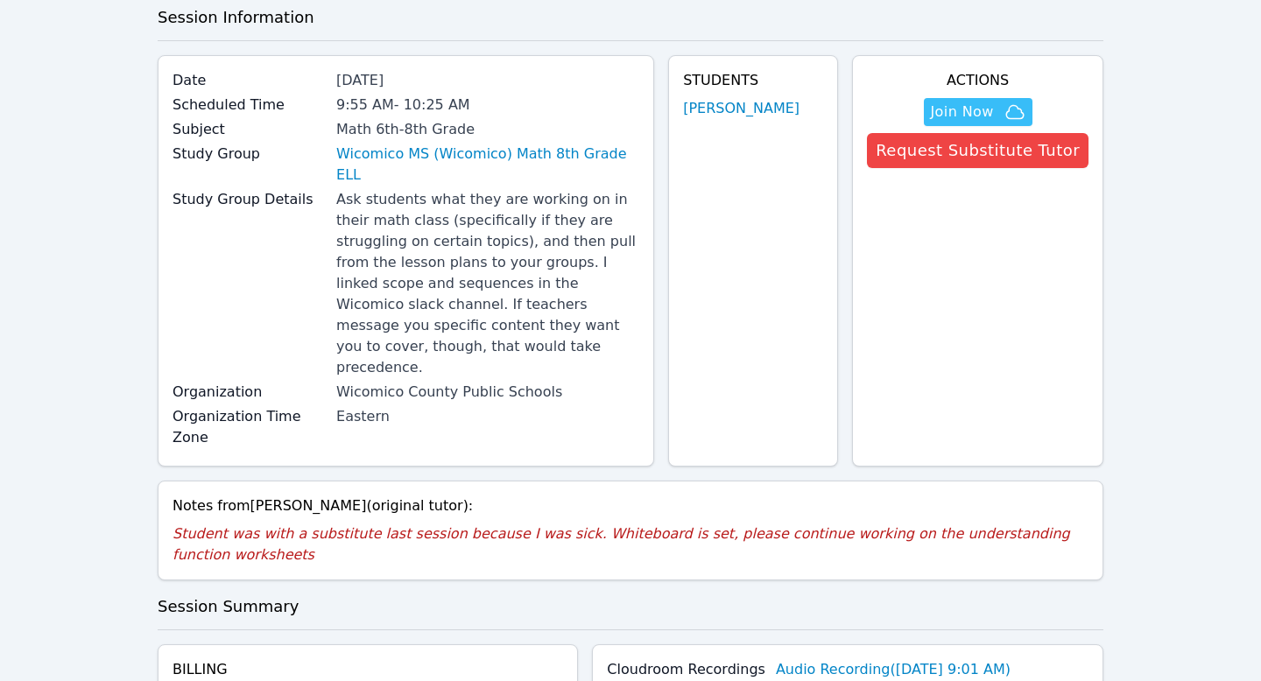
scroll to position [155, 0]
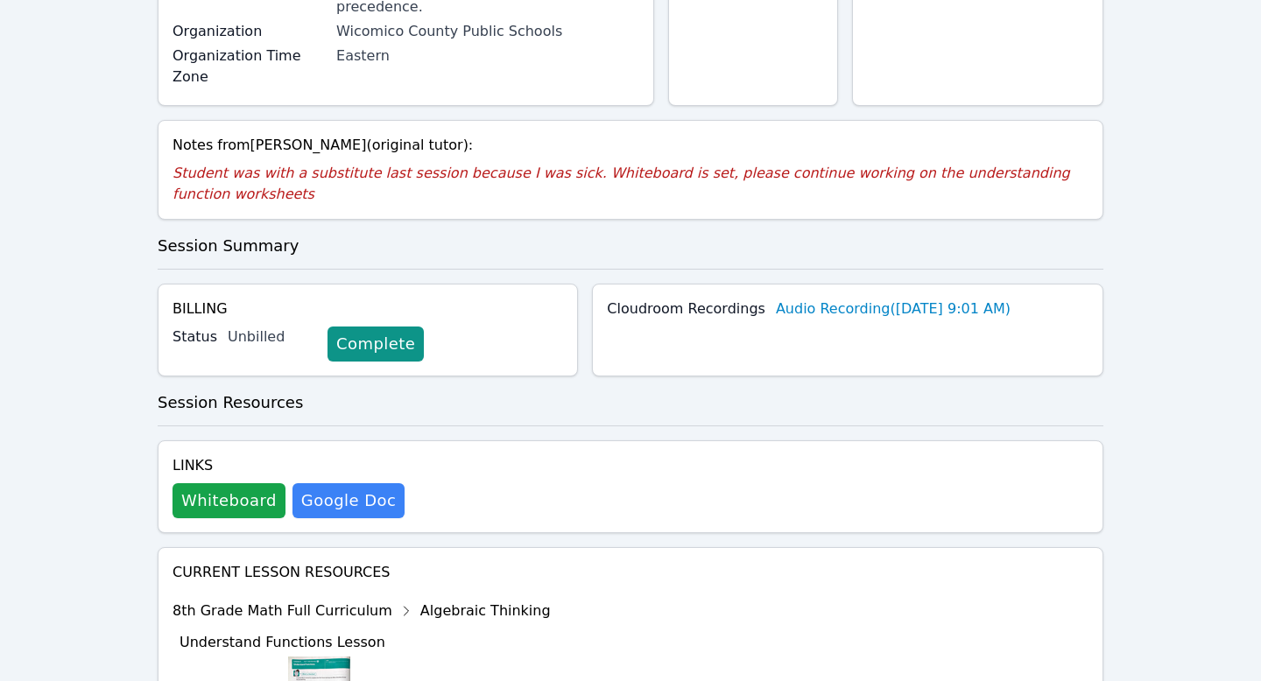
scroll to position [483, 0]
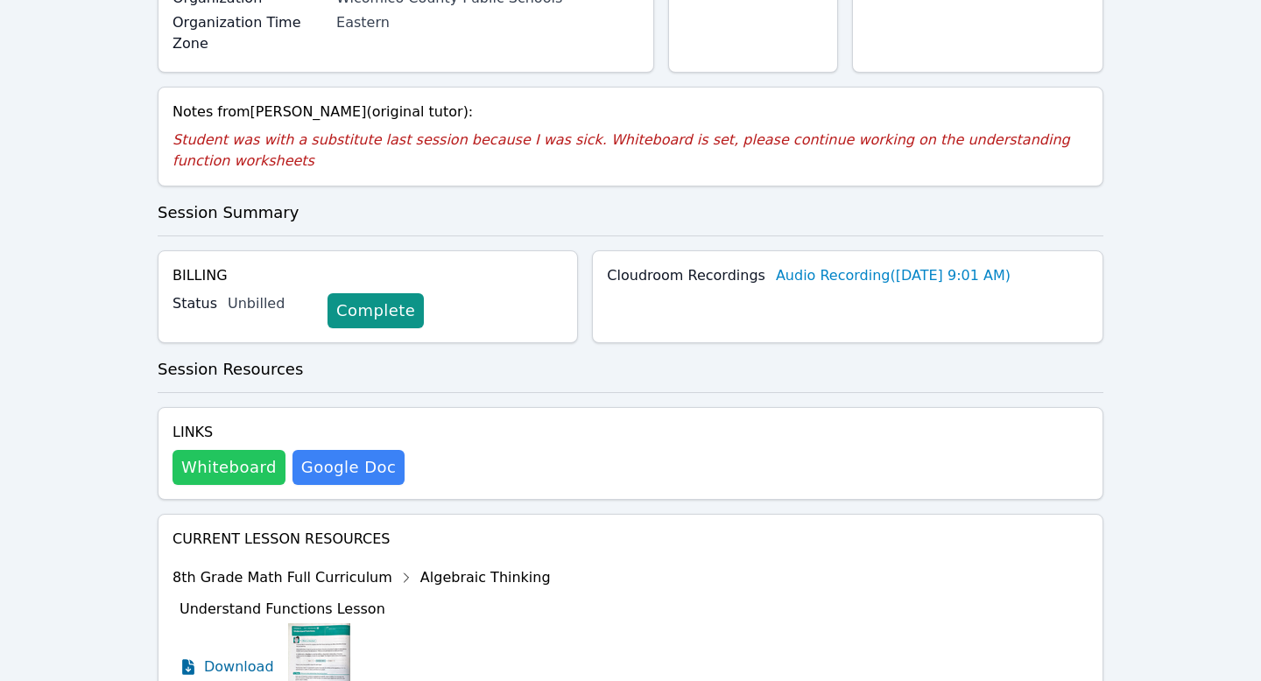
click at [201, 450] on button "Whiteboard" at bounding box center [228, 467] width 113 height 35
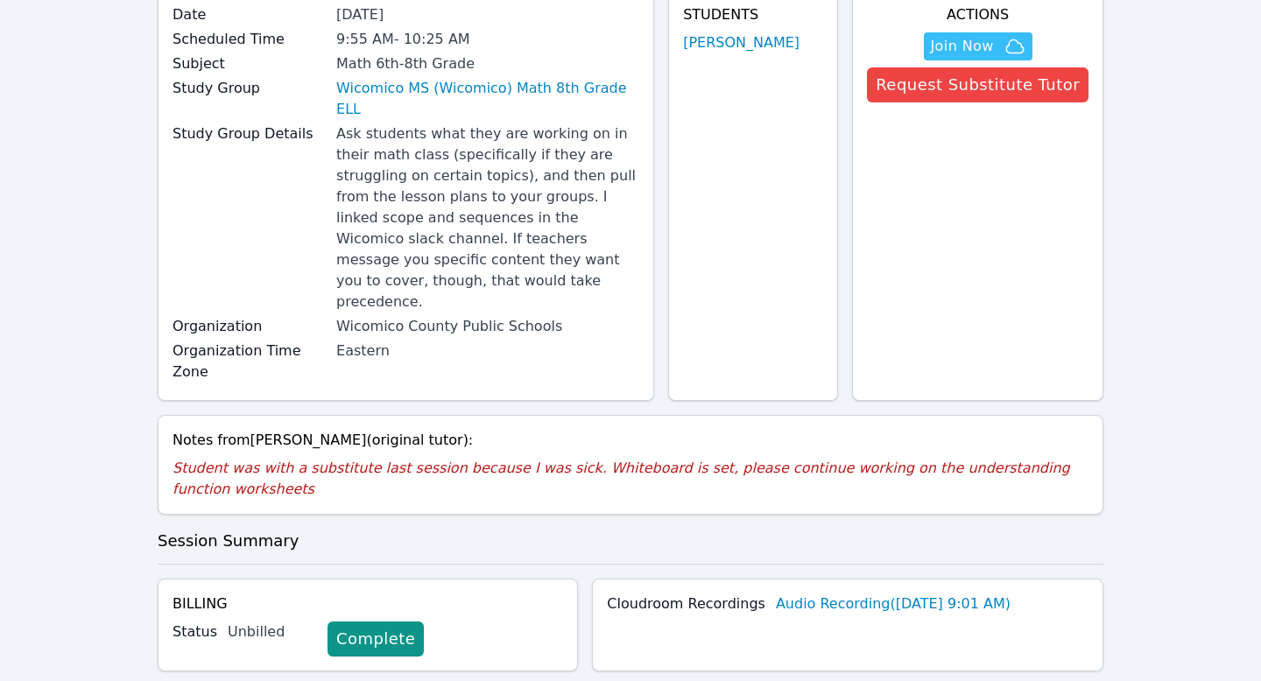
scroll to position [144, 0]
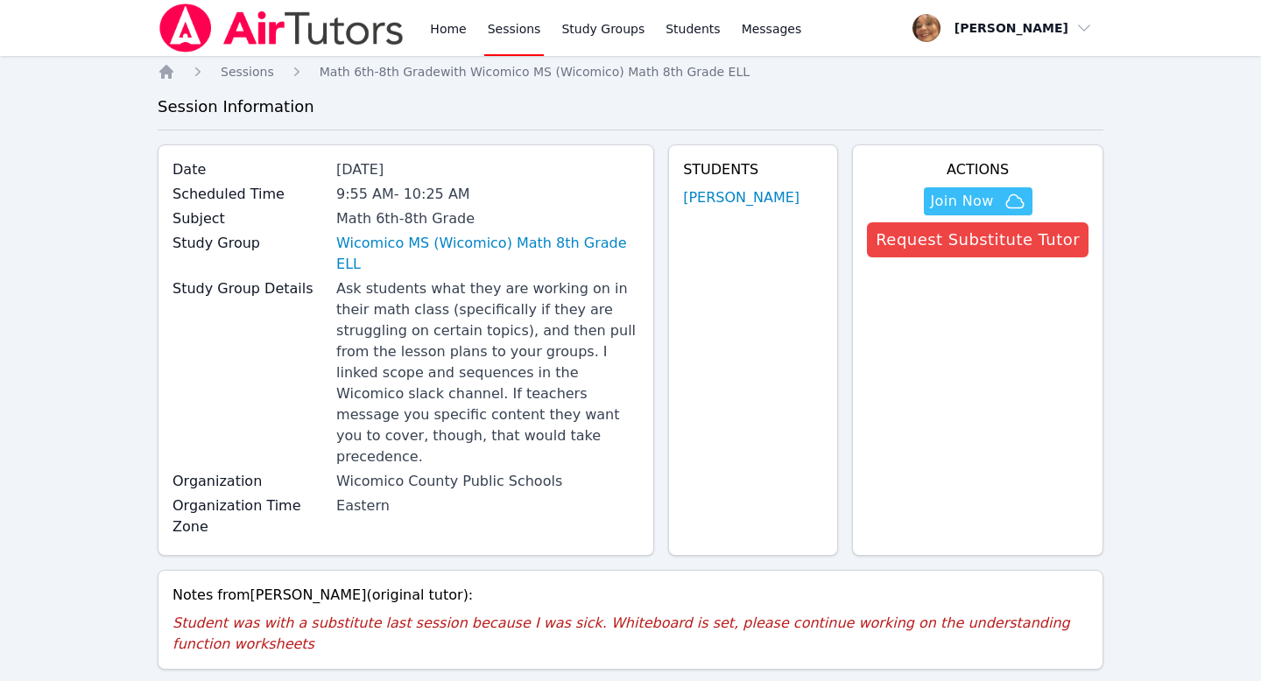
scroll to position [144, 0]
click at [168, 72] on icon "Breadcrumb" at bounding box center [166, 72] width 14 height 14
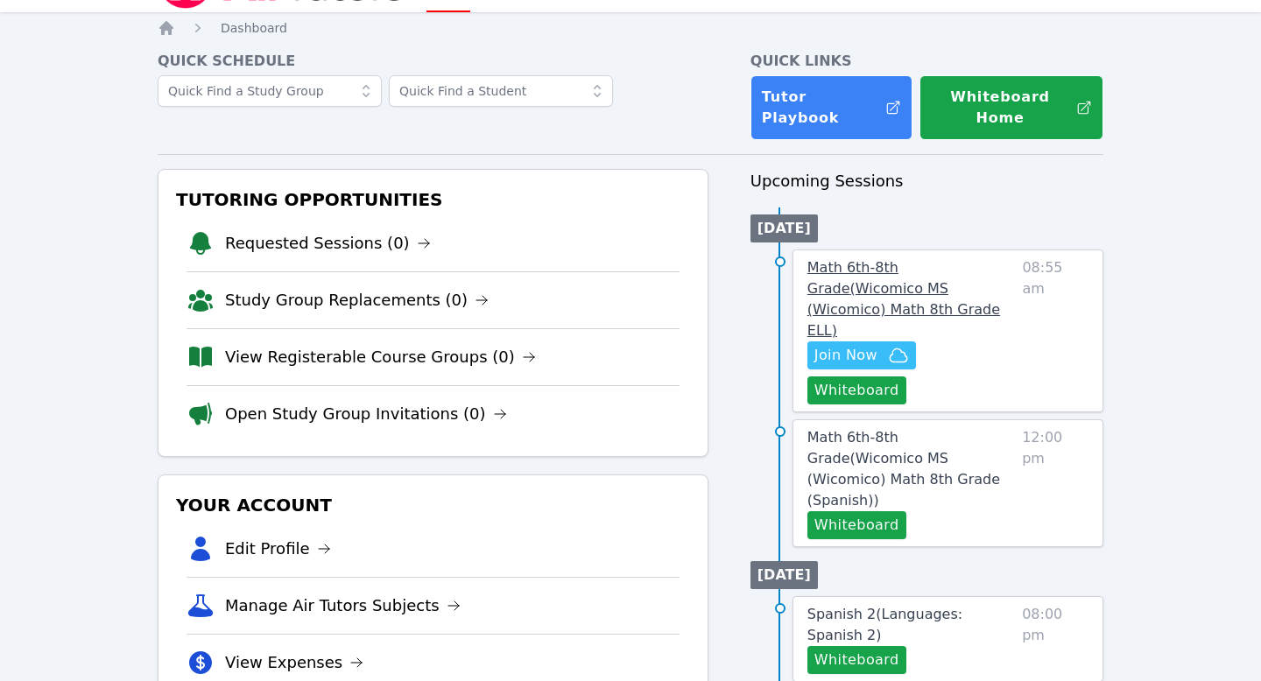
scroll to position [45, 0]
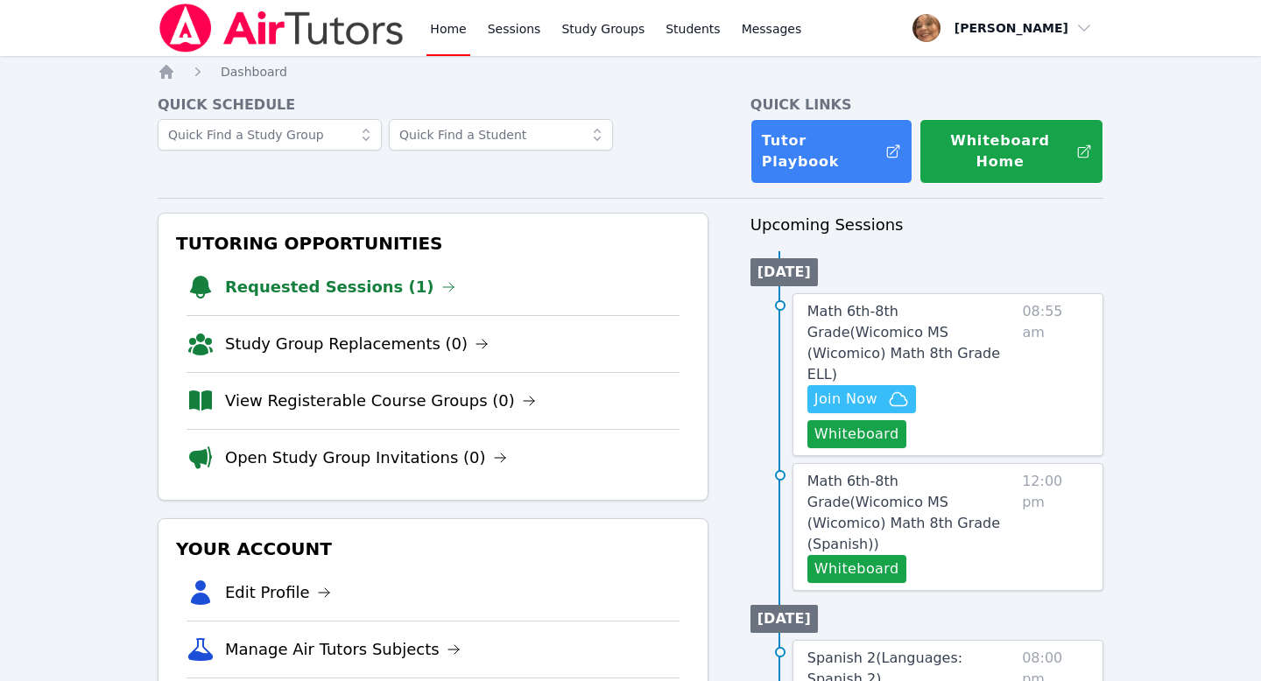
click at [647, 95] on h4 "Quick Schedule" at bounding box center [433, 105] width 551 height 21
click at [362, 275] on link "Requested Sessions (1)" at bounding box center [340, 287] width 230 height 25
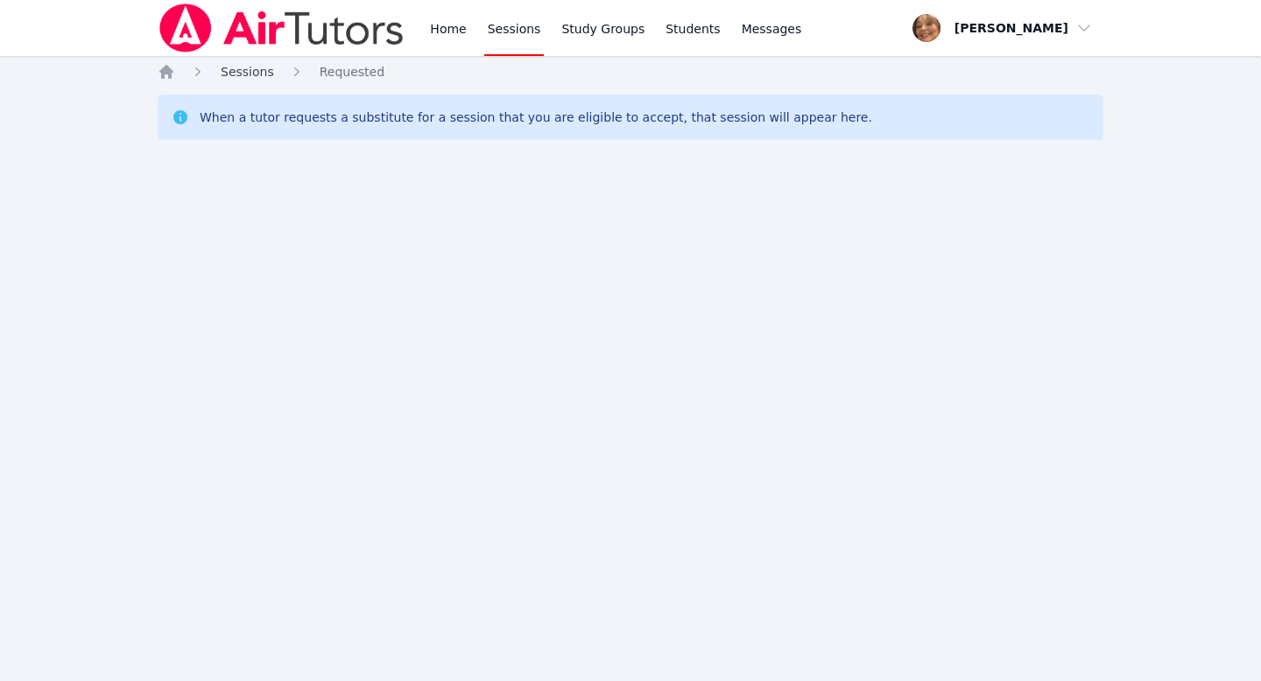
click at [249, 73] on span "Sessions" at bounding box center [247, 72] width 53 height 14
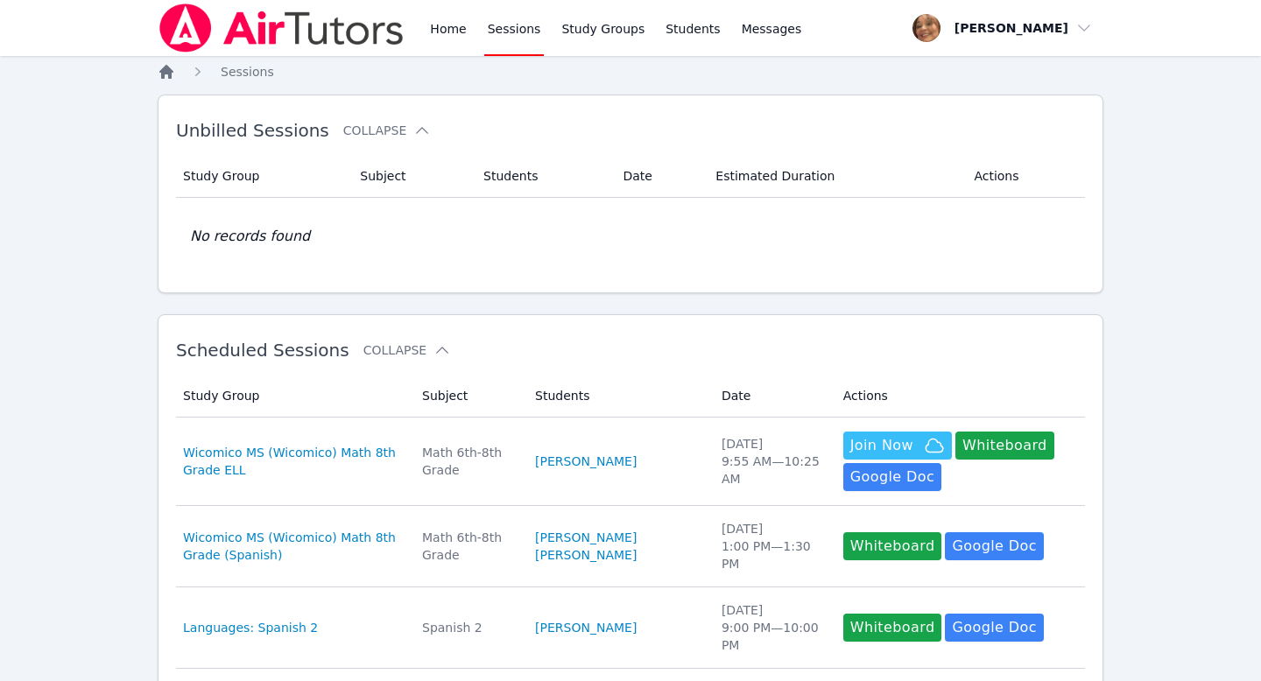
click at [167, 73] on icon "Breadcrumb" at bounding box center [166, 72] width 14 height 14
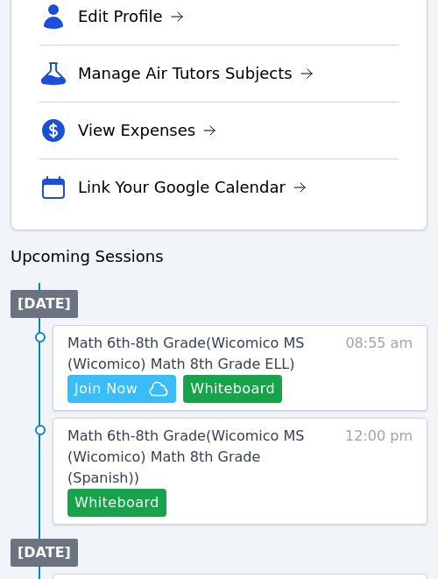
scroll to position [696, 0]
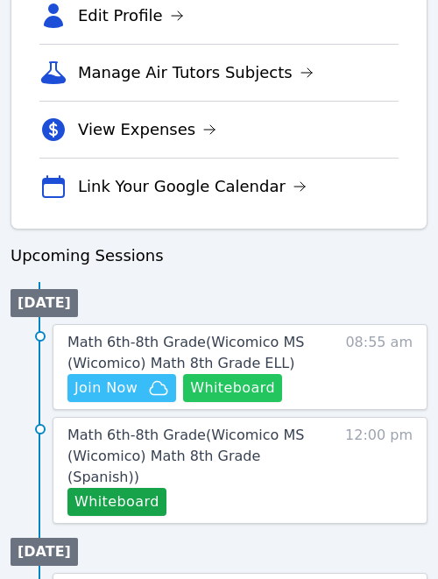
click at [258, 384] on button "Whiteboard" at bounding box center [232, 388] width 99 height 28
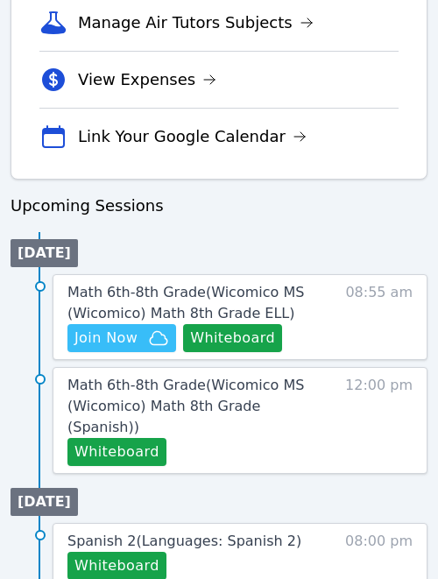
scroll to position [745, 0]
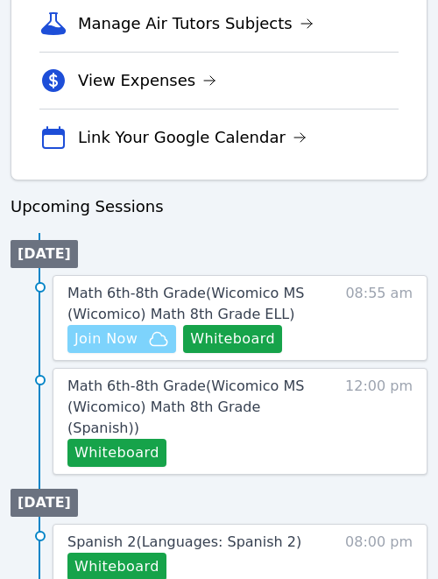
click at [123, 337] on span "Join Now" at bounding box center [105, 338] width 63 height 21
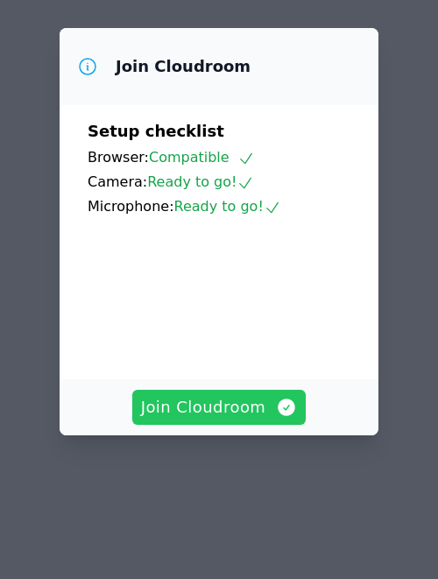
click at [235, 403] on span "Join Cloudroom" at bounding box center [219, 407] width 157 height 25
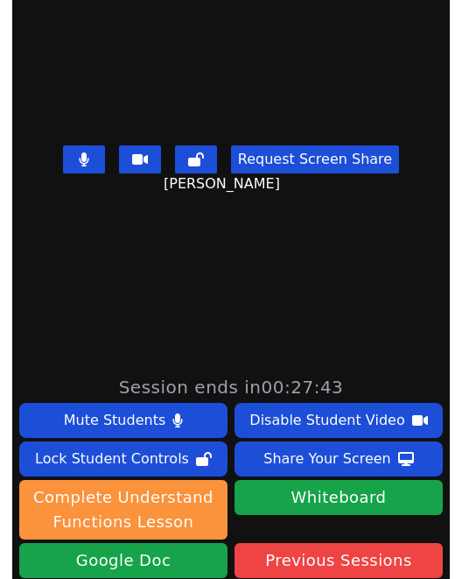
scroll to position [104, 0]
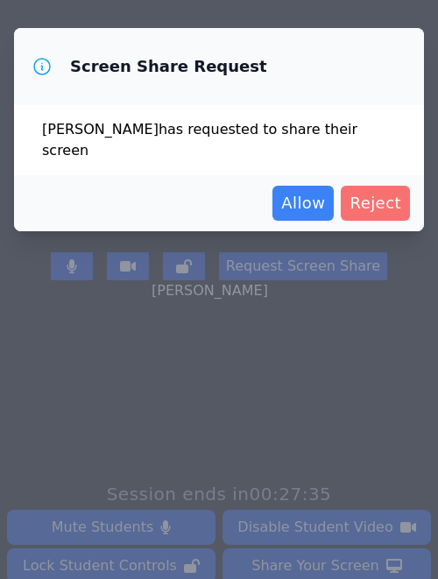
click at [377, 191] on span "Reject" at bounding box center [375, 203] width 52 height 25
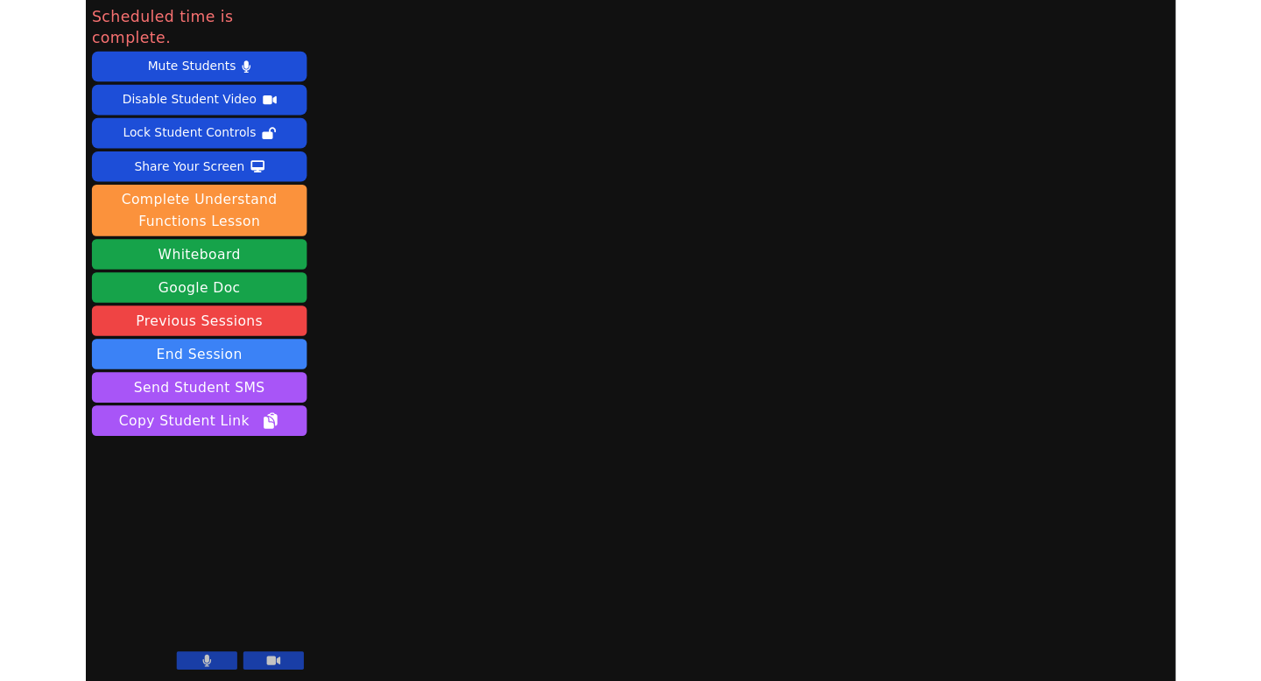
scroll to position [0, 0]
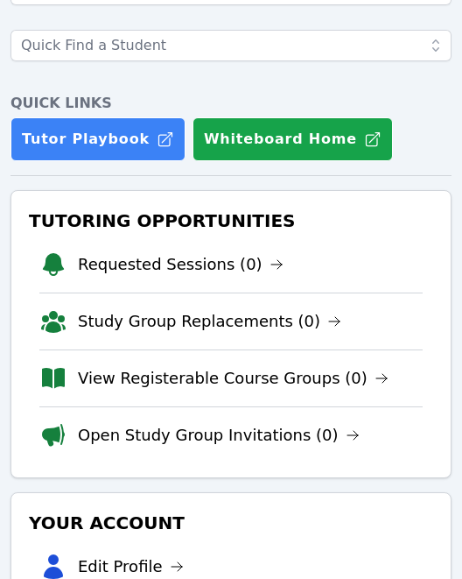
scroll to position [148, 0]
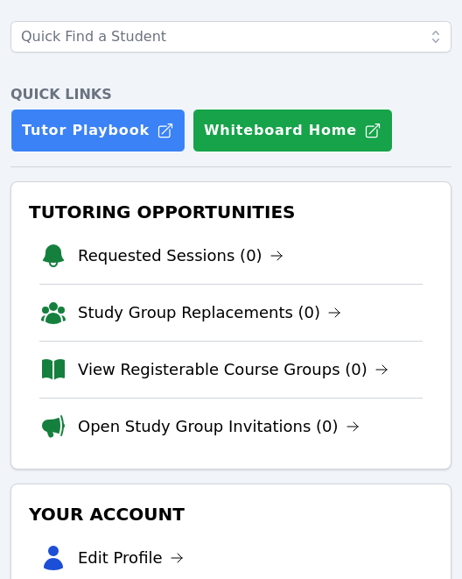
scroll to position [158, 0]
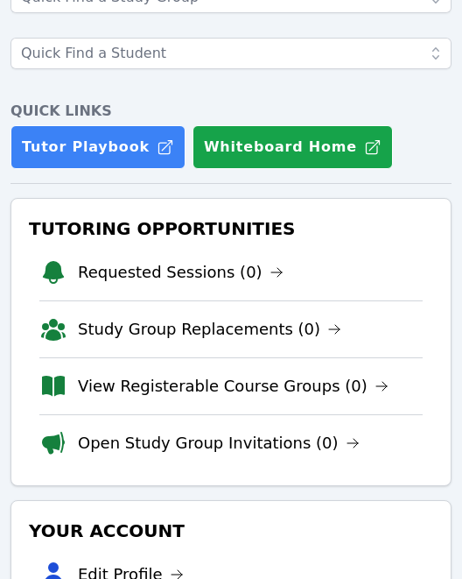
scroll to position [137, 0]
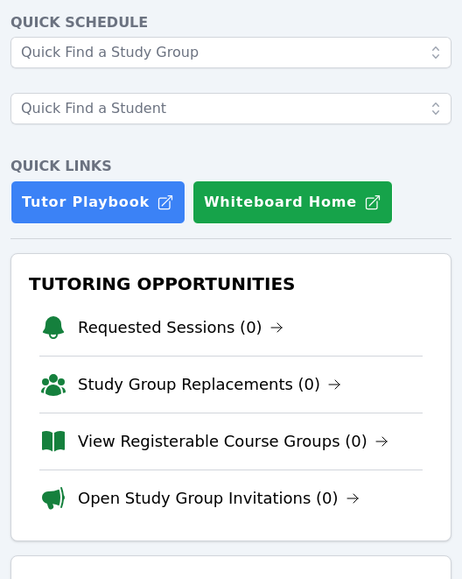
scroll to position [85, 0]
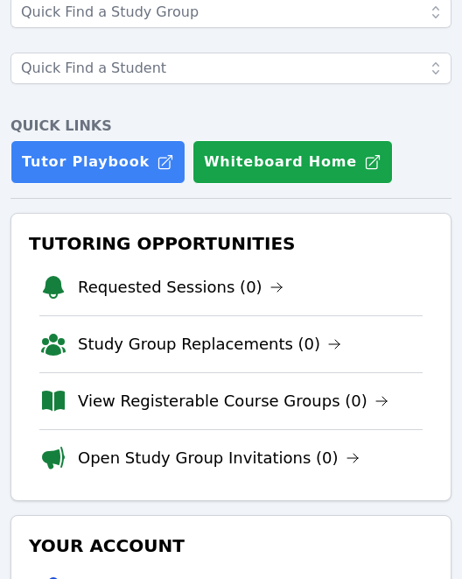
scroll to position [155, 0]
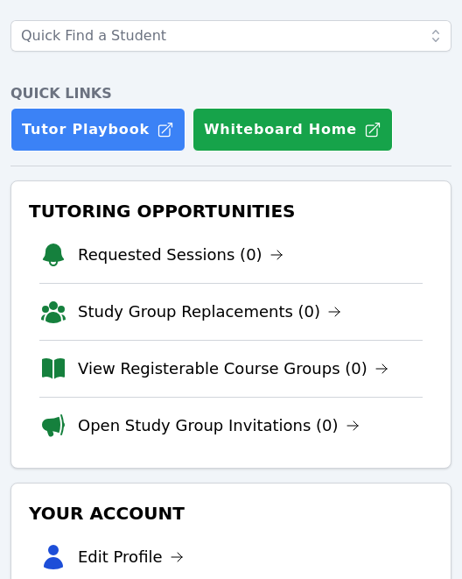
scroll to position [154, 0]
